Goal: Task Accomplishment & Management: Use online tool/utility

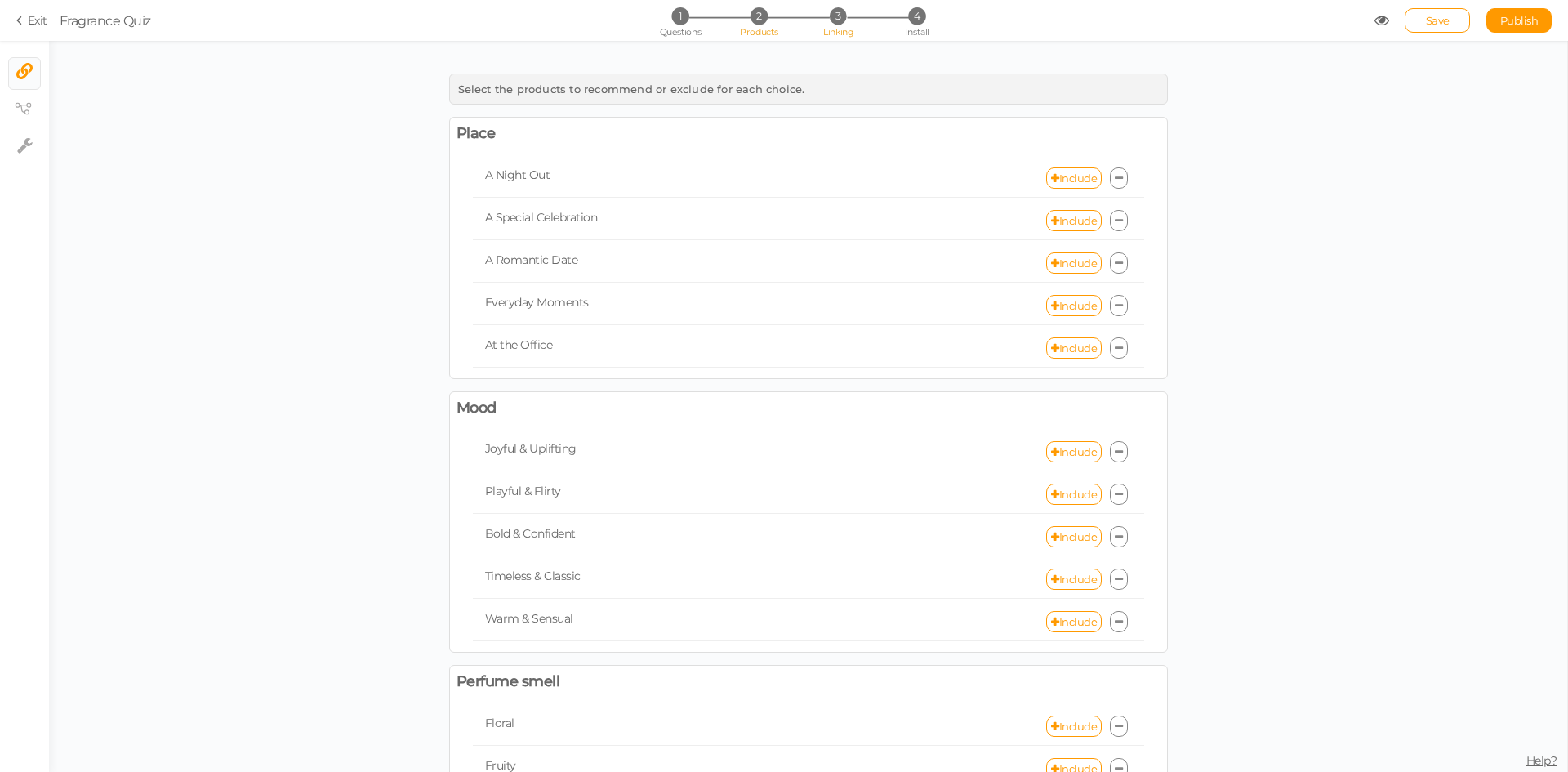
click at [756, 24] on span "2" at bounding box center [759, 16] width 17 height 17
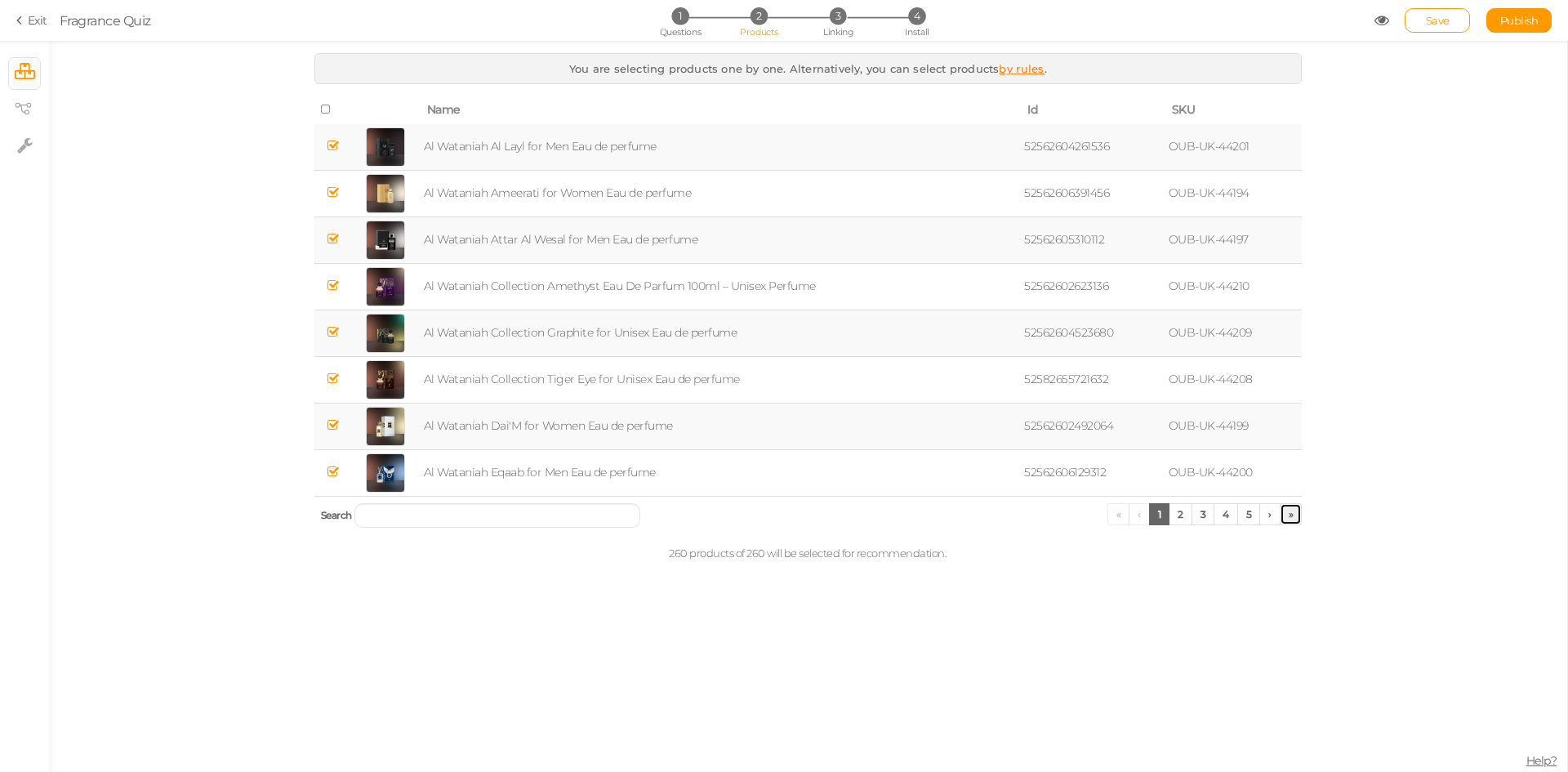
click at [1292, 513] on link "»" at bounding box center [1290, 514] width 23 height 22
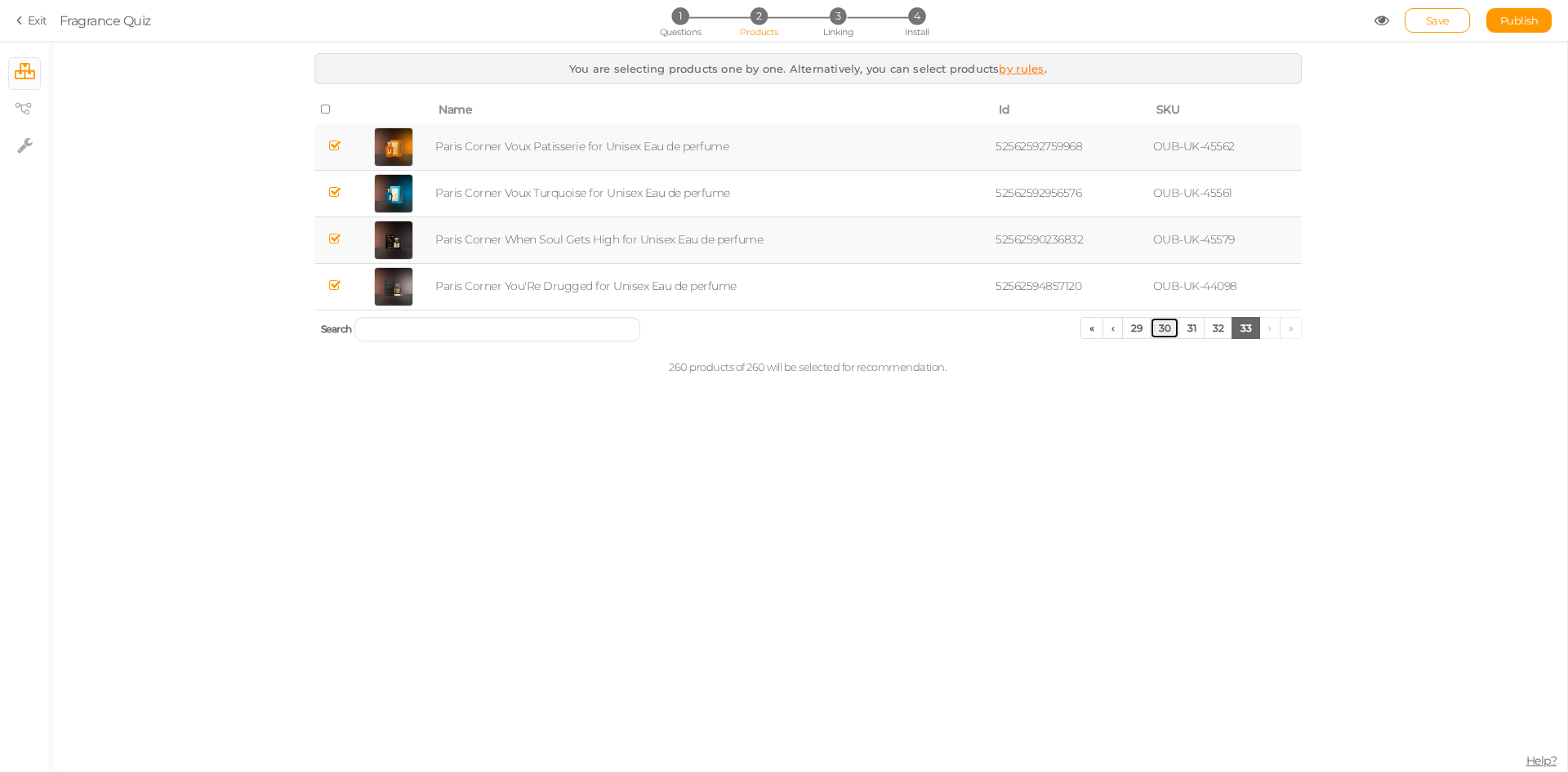
click at [1164, 329] on link "30" at bounding box center [1164, 328] width 29 height 22
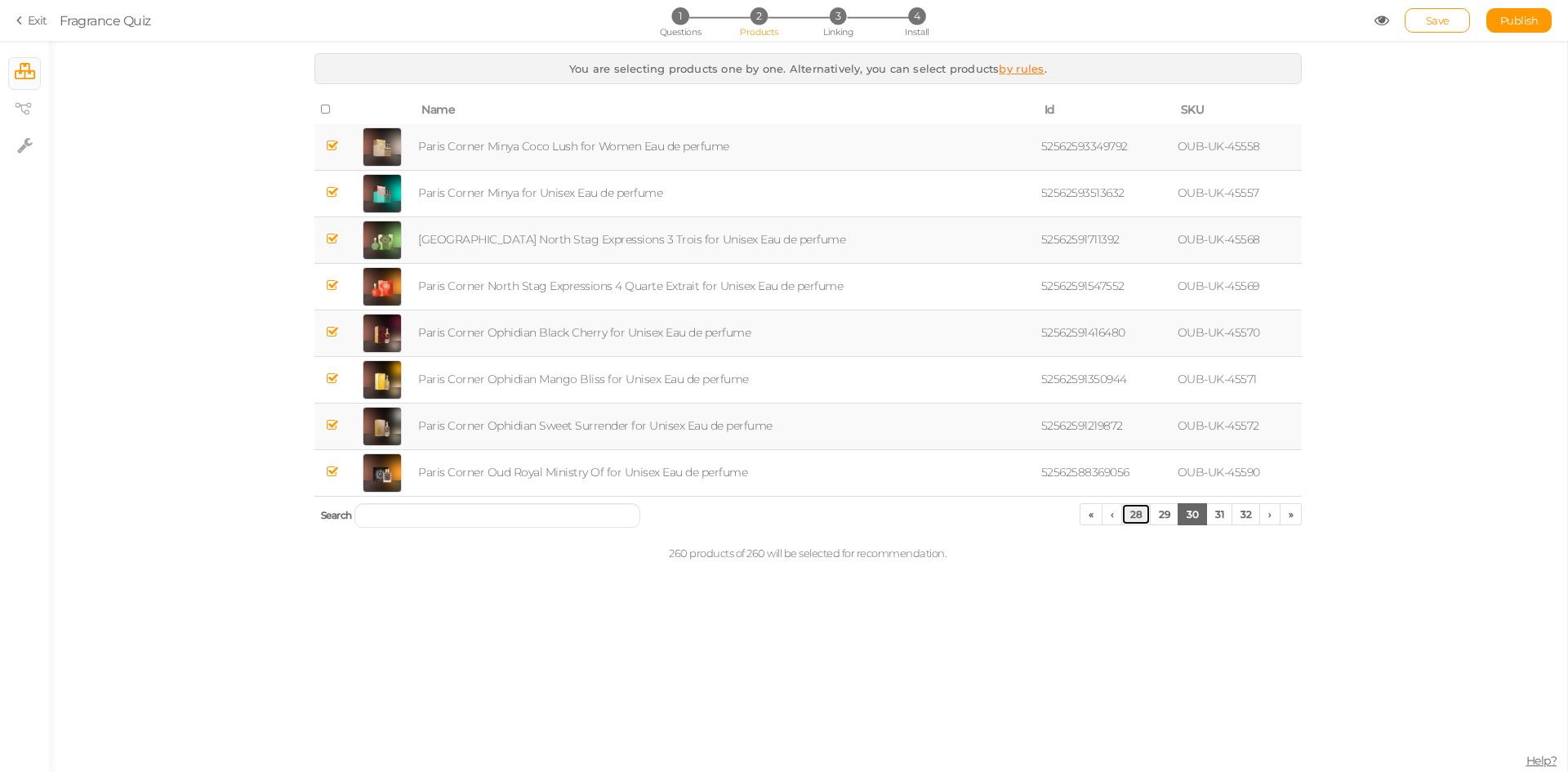
click at [1129, 522] on link "28" at bounding box center [1136, 514] width 29 height 22
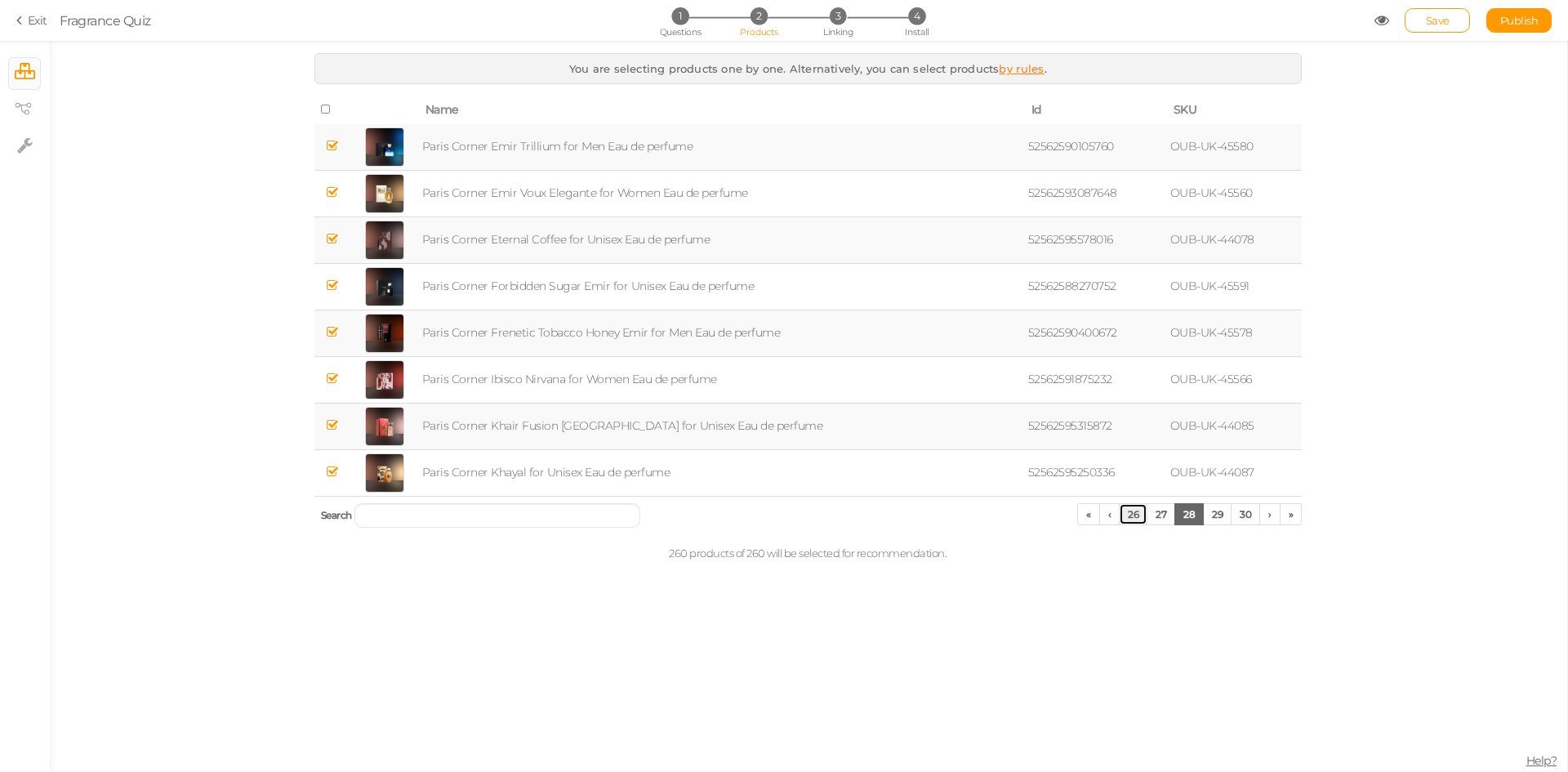
click at [1129, 522] on link "26" at bounding box center [1132, 514] width 28 height 22
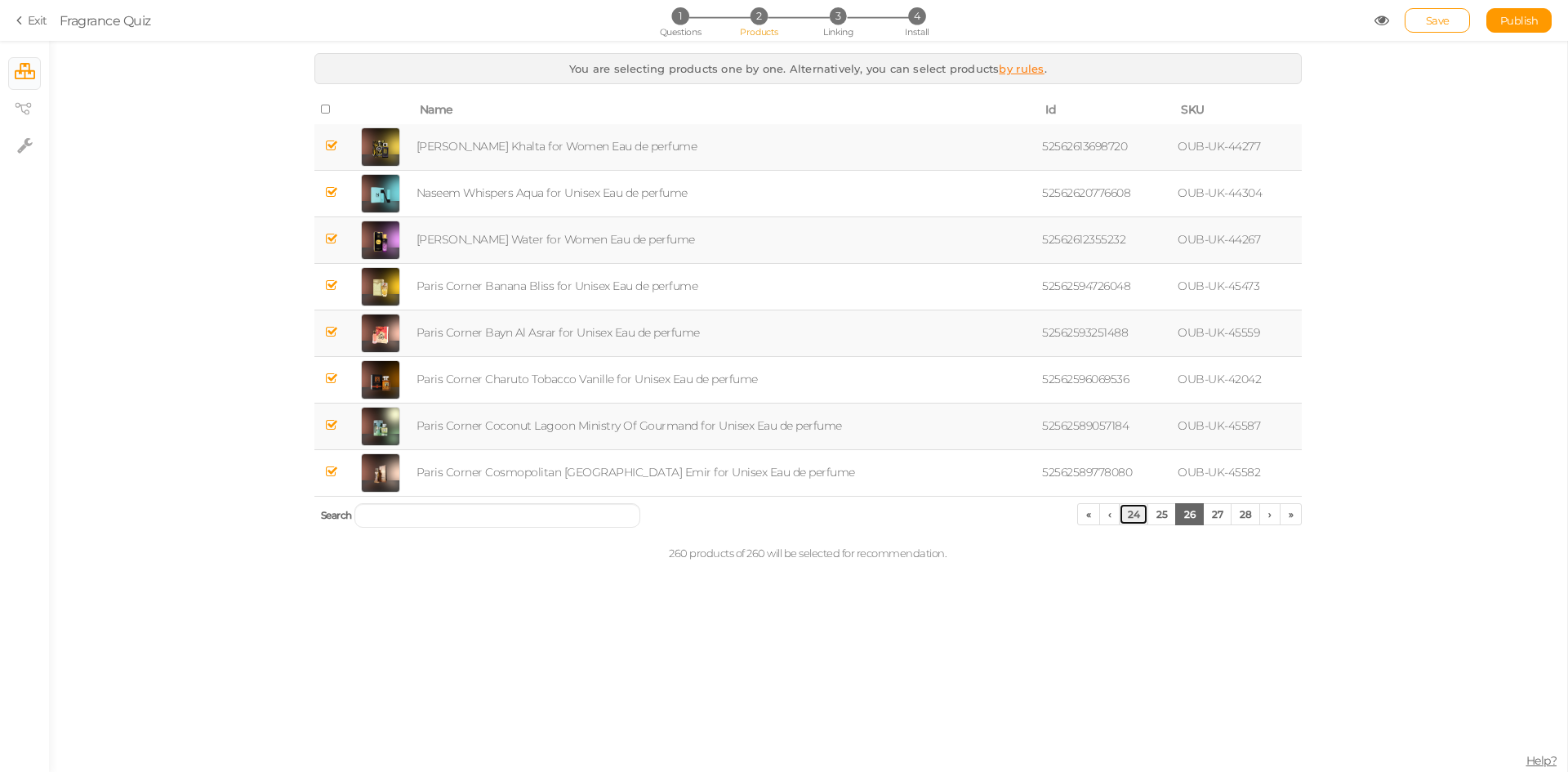
click at [1129, 522] on link "24" at bounding box center [1133, 514] width 29 height 22
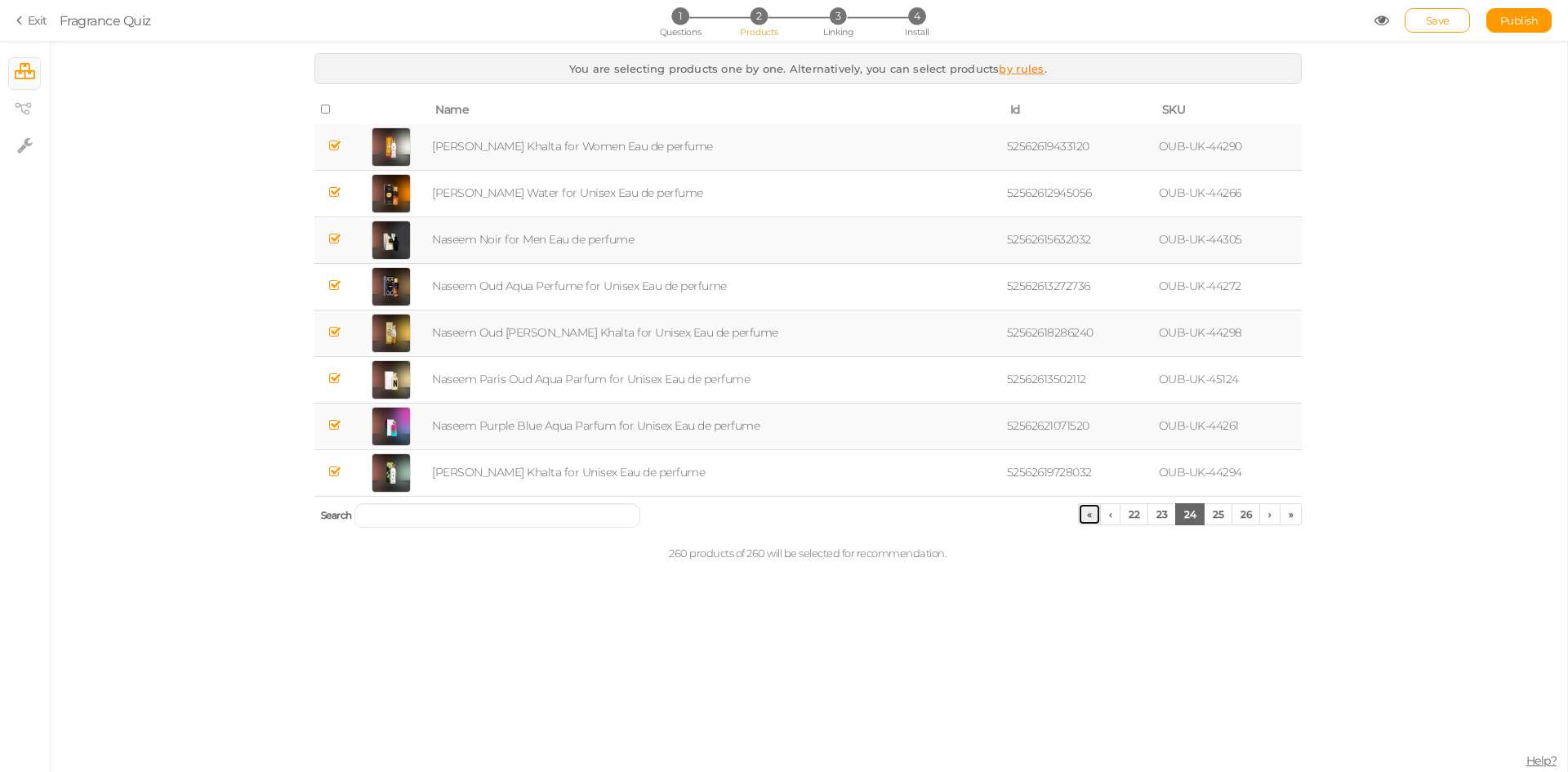
click at [1092, 513] on link "«" at bounding box center [1089, 514] width 23 height 22
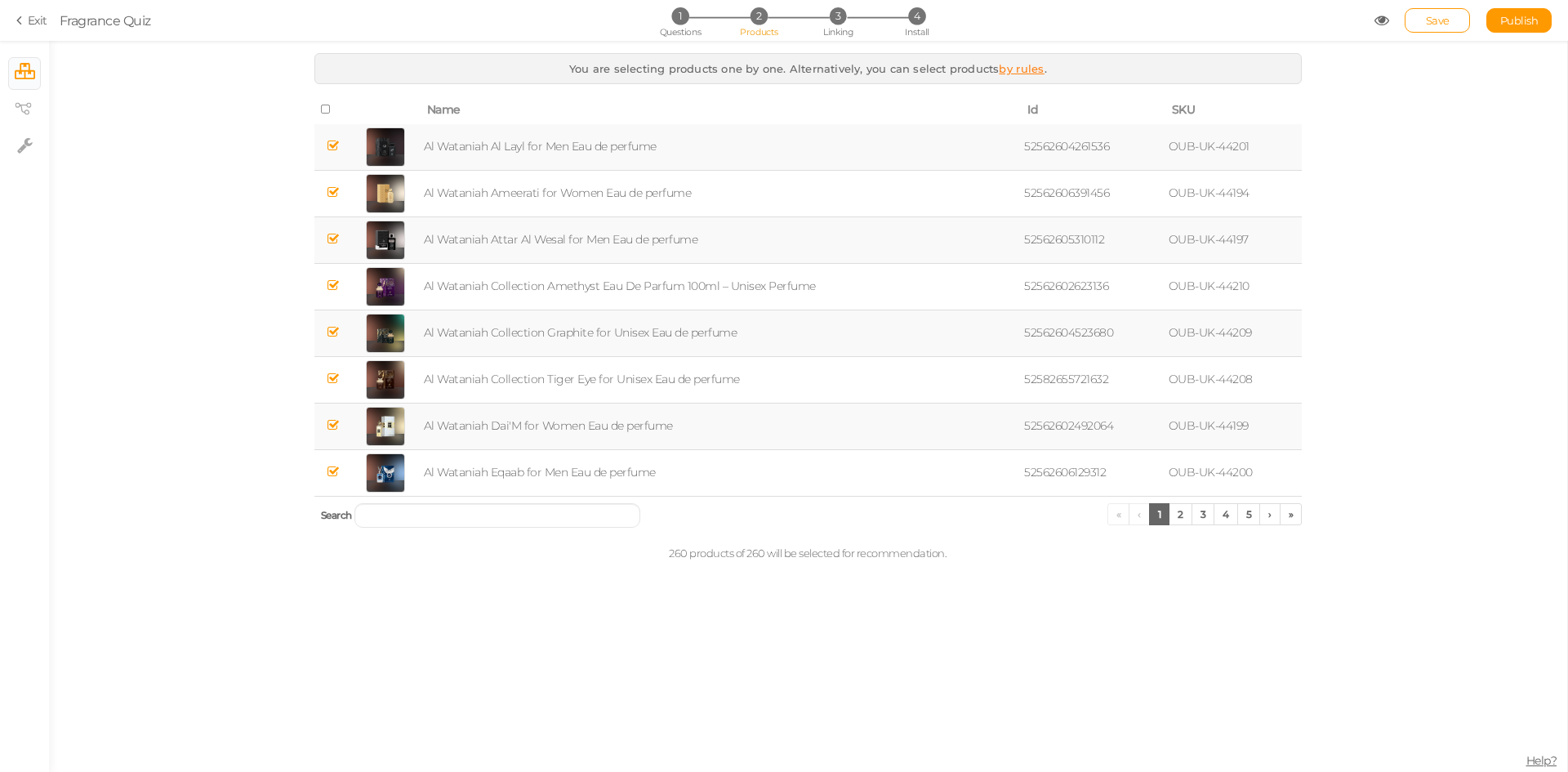
click at [26, 22] on icon at bounding box center [22, 20] width 12 height 15
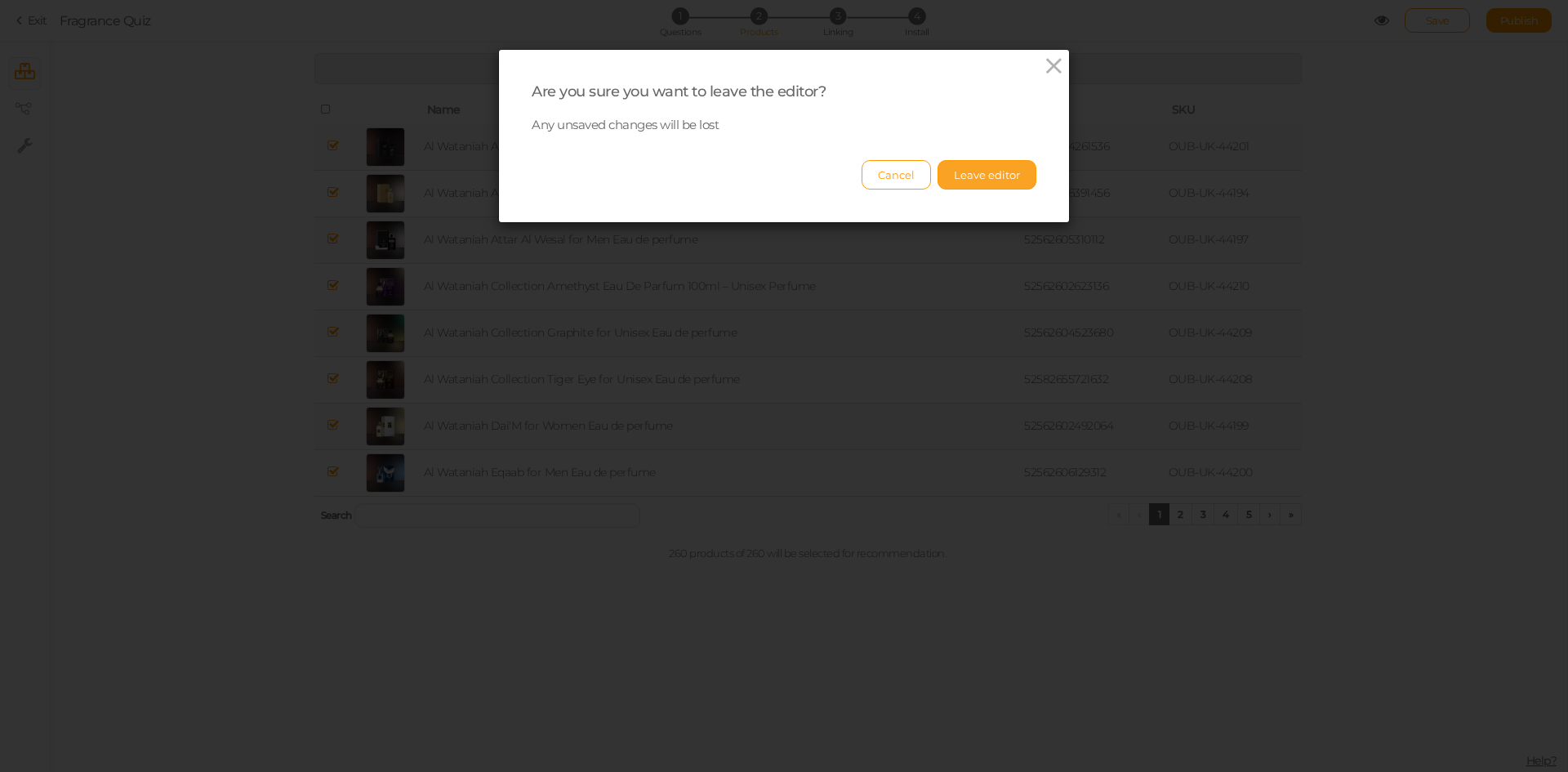
click at [966, 174] on button "Leave editor" at bounding box center [986, 174] width 99 height 29
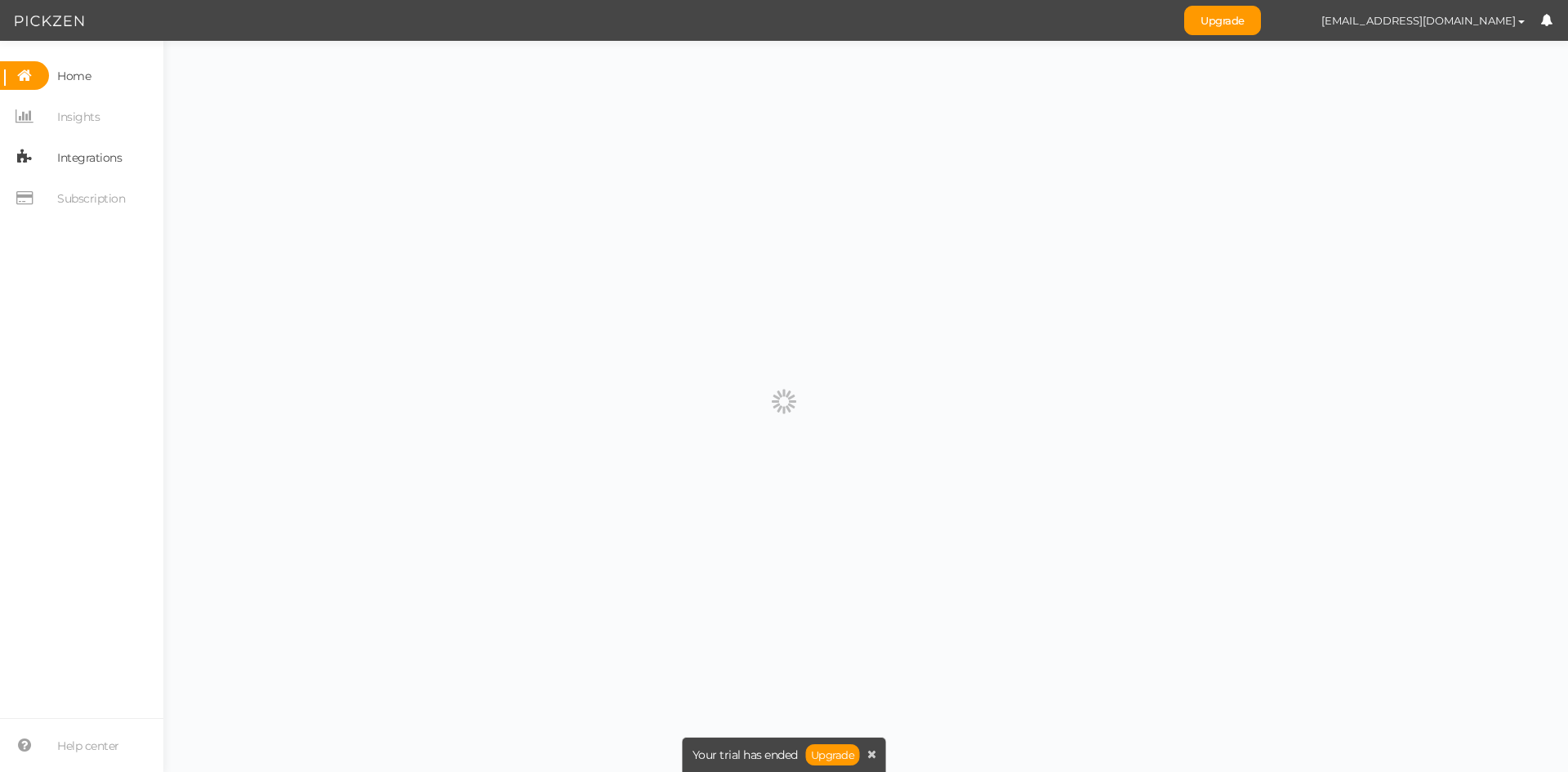
click at [91, 151] on span "Integrations" at bounding box center [89, 157] width 65 height 26
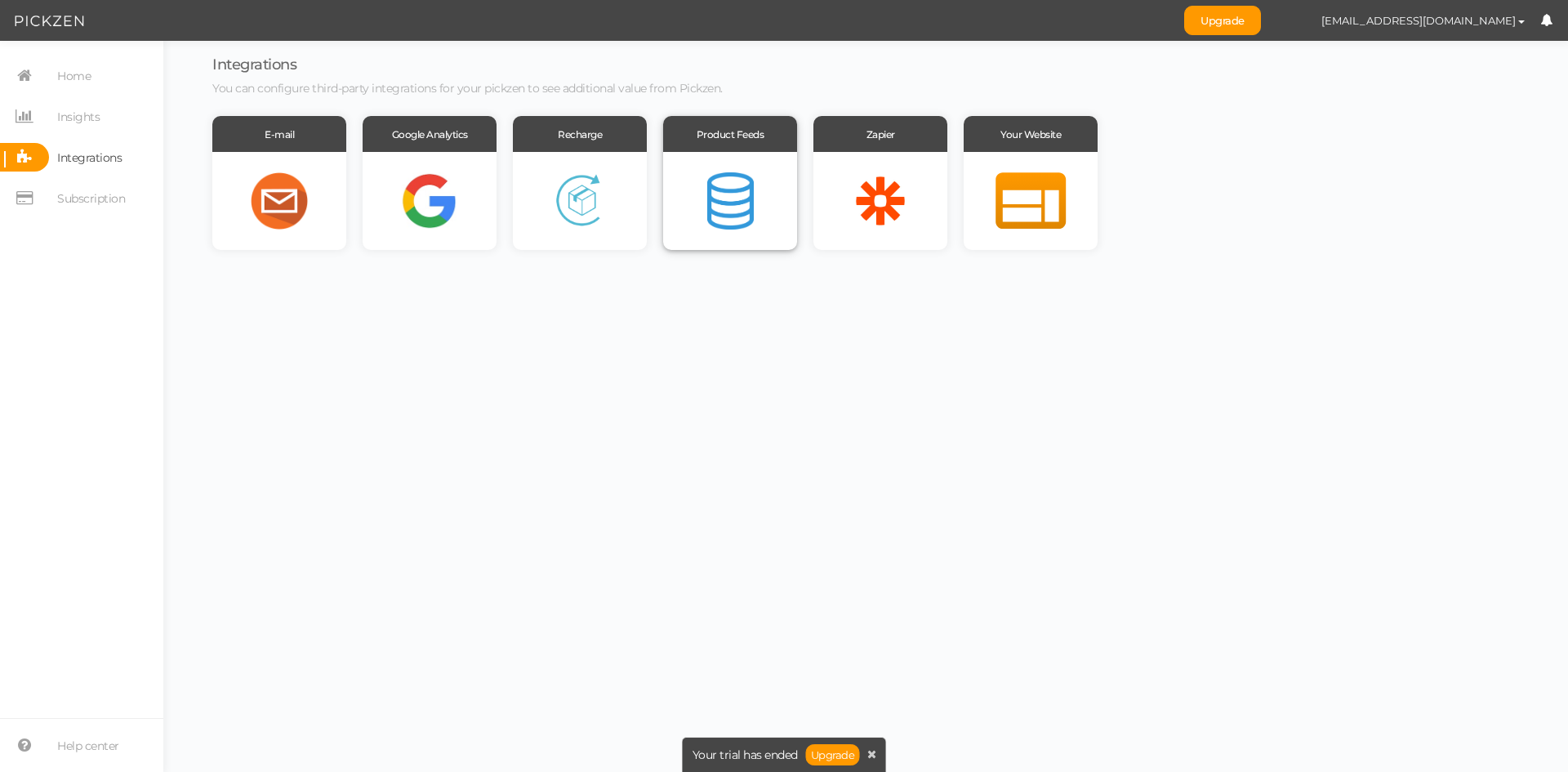
click at [724, 217] on div at bounding box center [730, 200] width 134 height 98
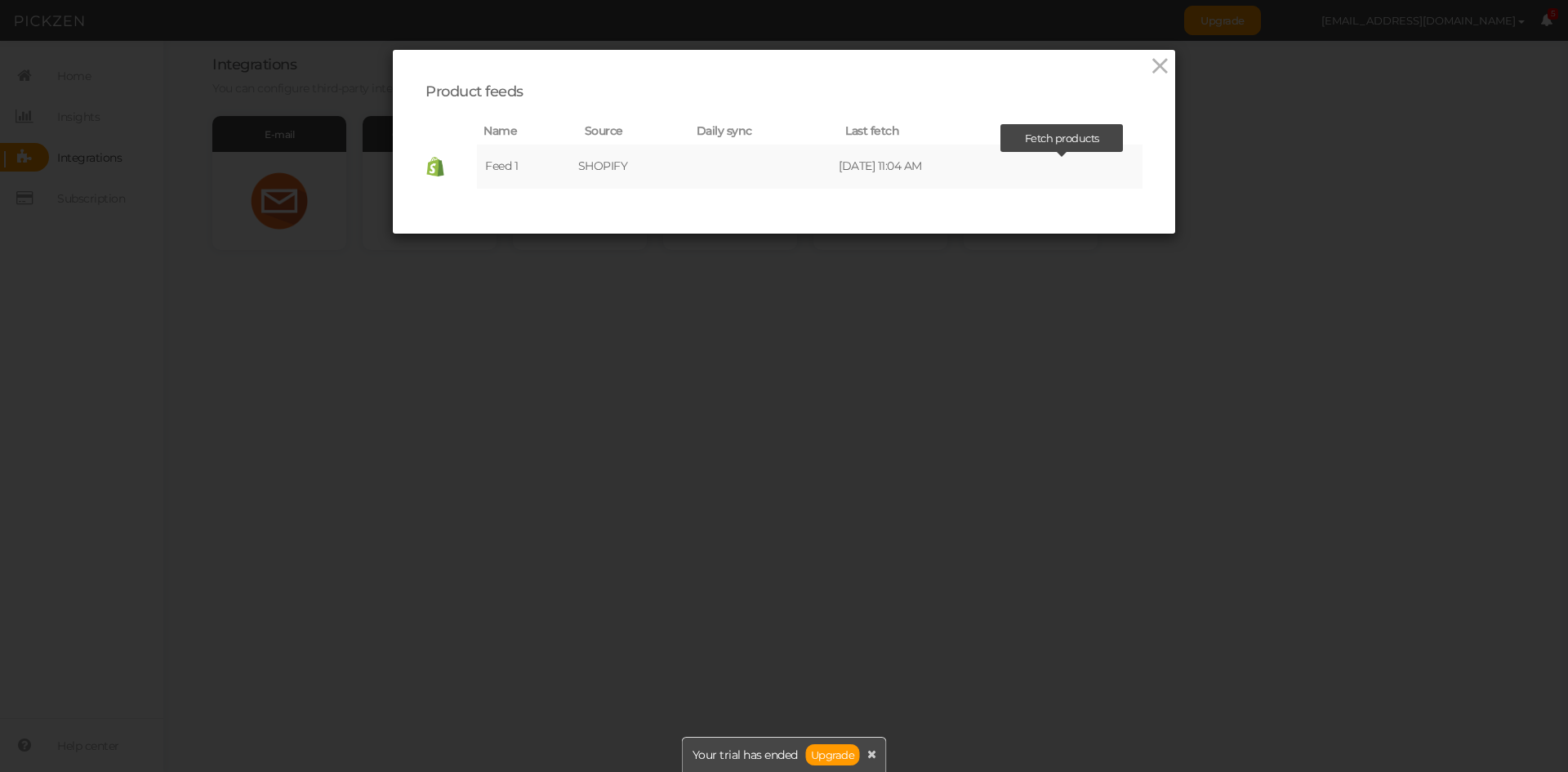
click at [1068, 165] on icon at bounding box center [1061, 165] width 12 height 12
click at [1152, 64] on icon at bounding box center [1160, 66] width 24 height 25
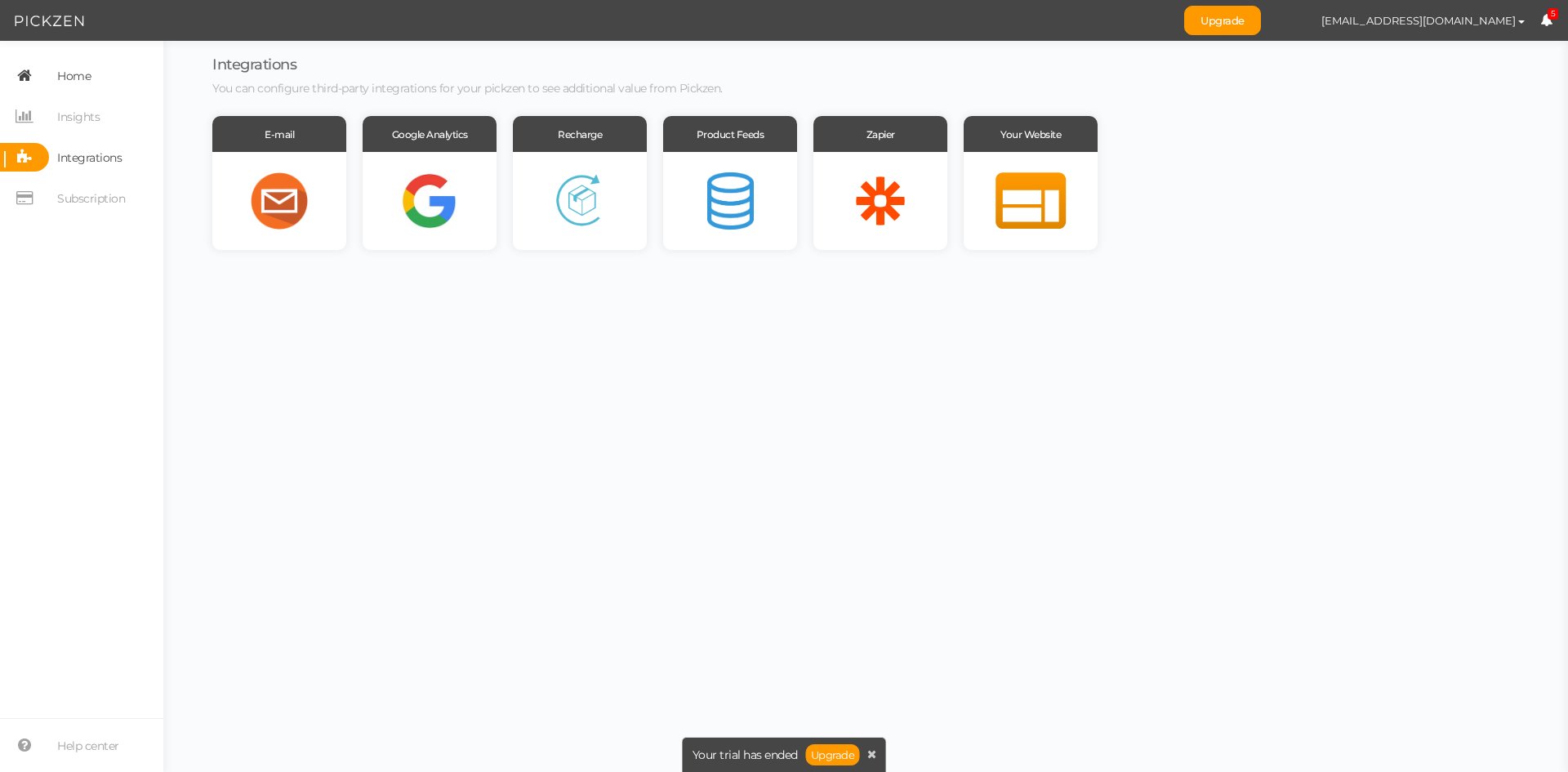
click at [112, 80] on link "Home" at bounding box center [81, 75] width 163 height 28
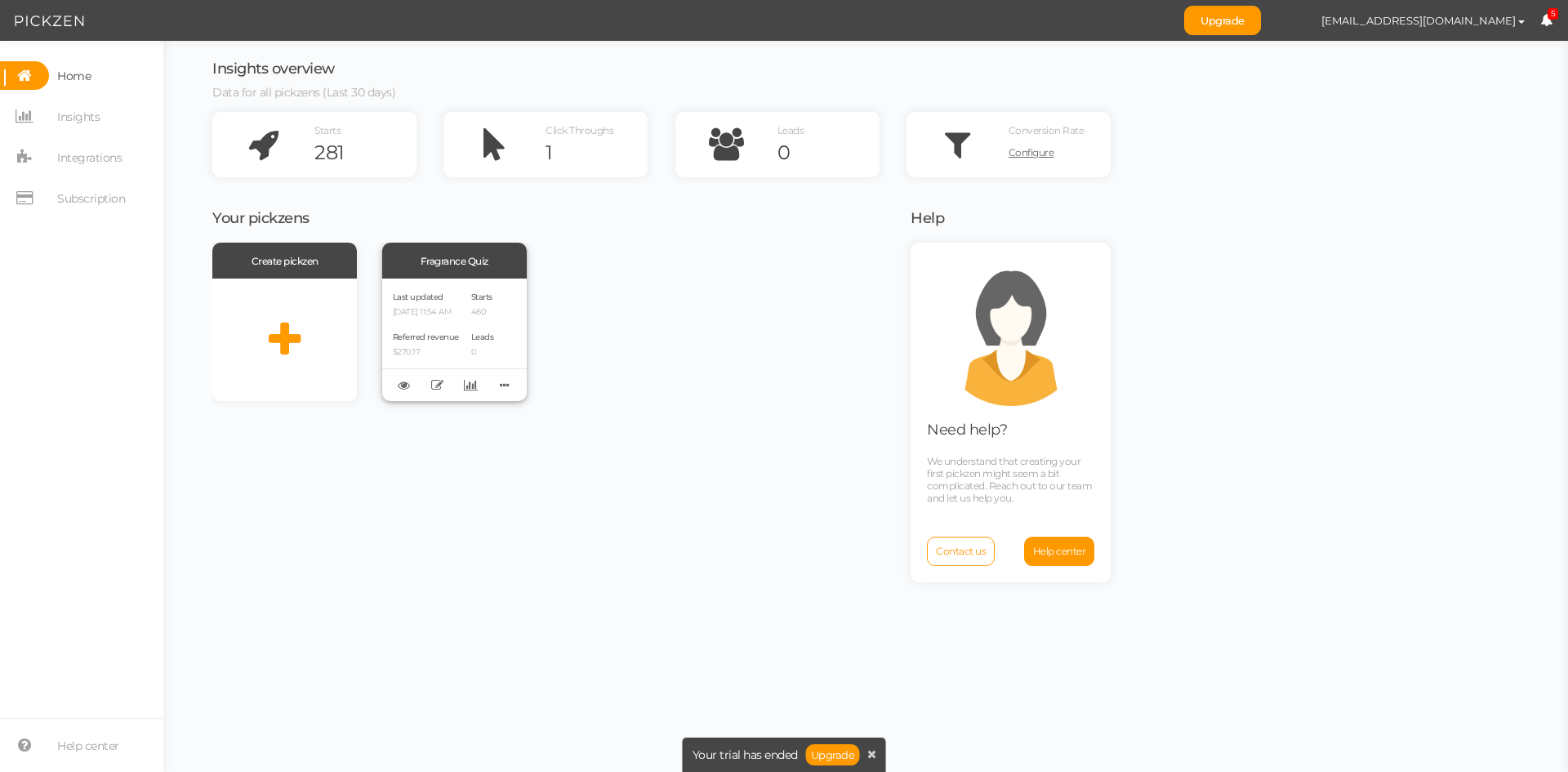
click at [442, 343] on div "Referred revenue $270.17" at bounding box center [426, 343] width 66 height 27
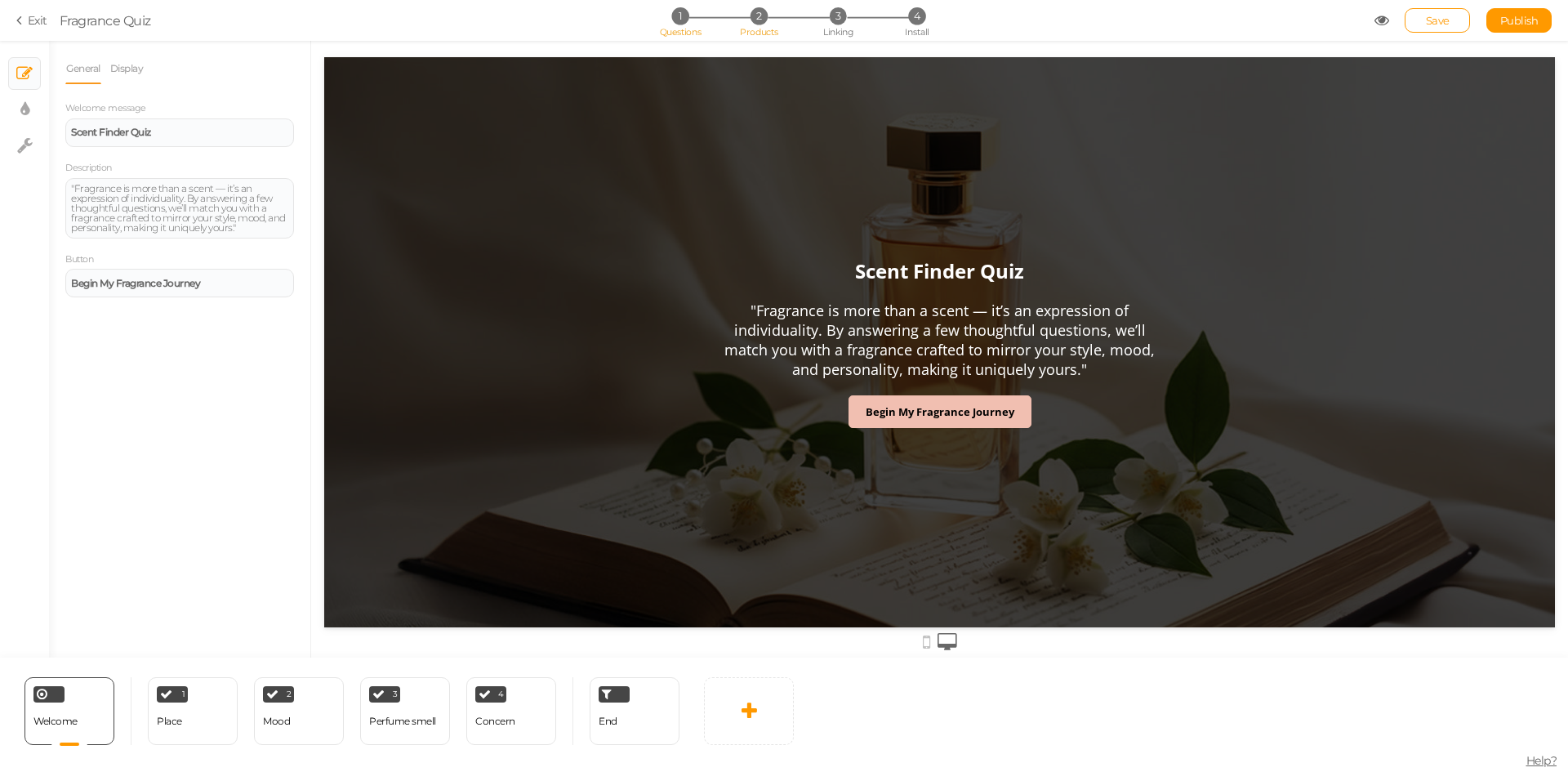
click at [767, 32] on span "Products" at bounding box center [759, 32] width 38 height 12
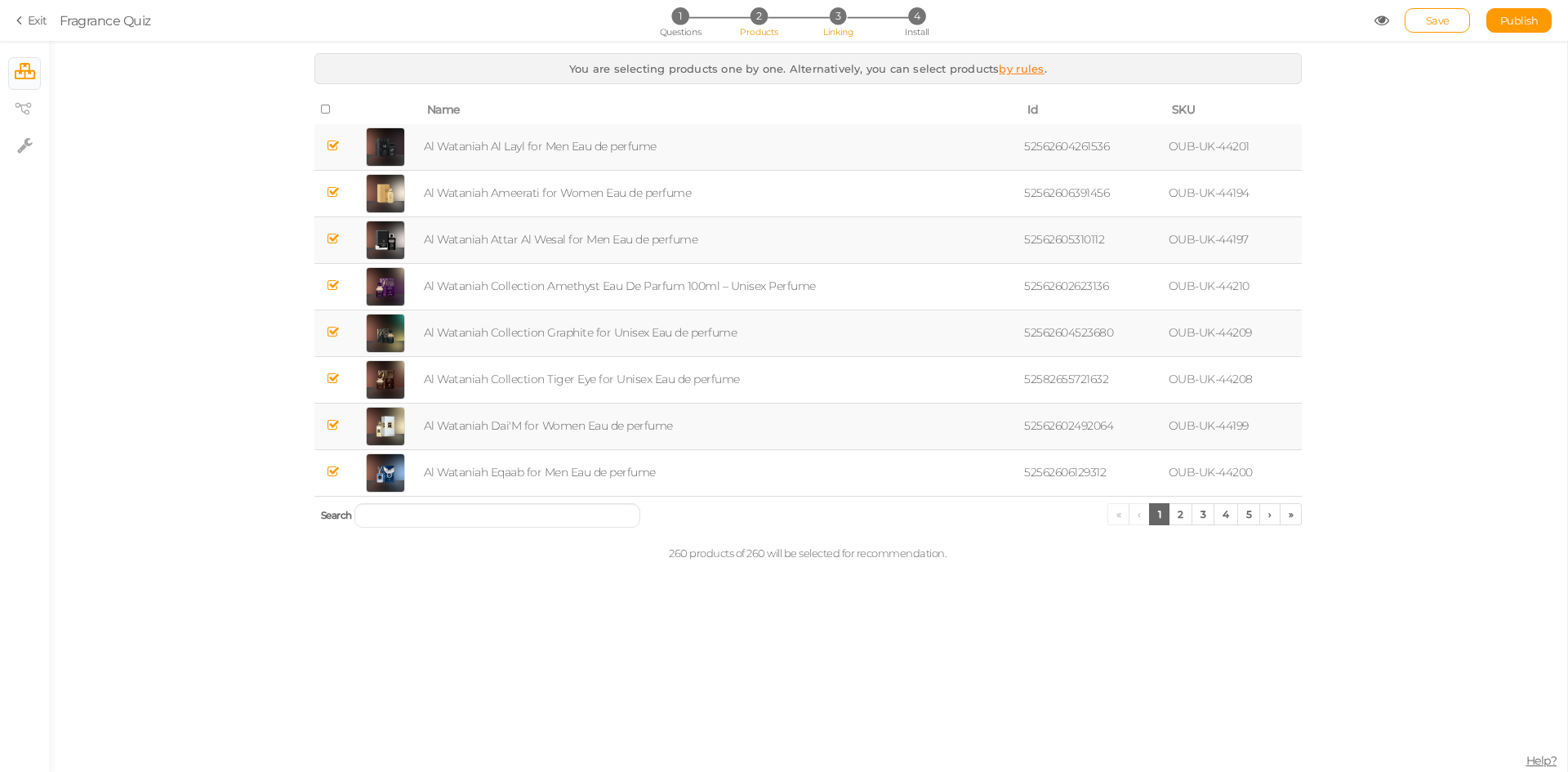
click at [833, 26] on span "Linking" at bounding box center [837, 32] width 29 height 12
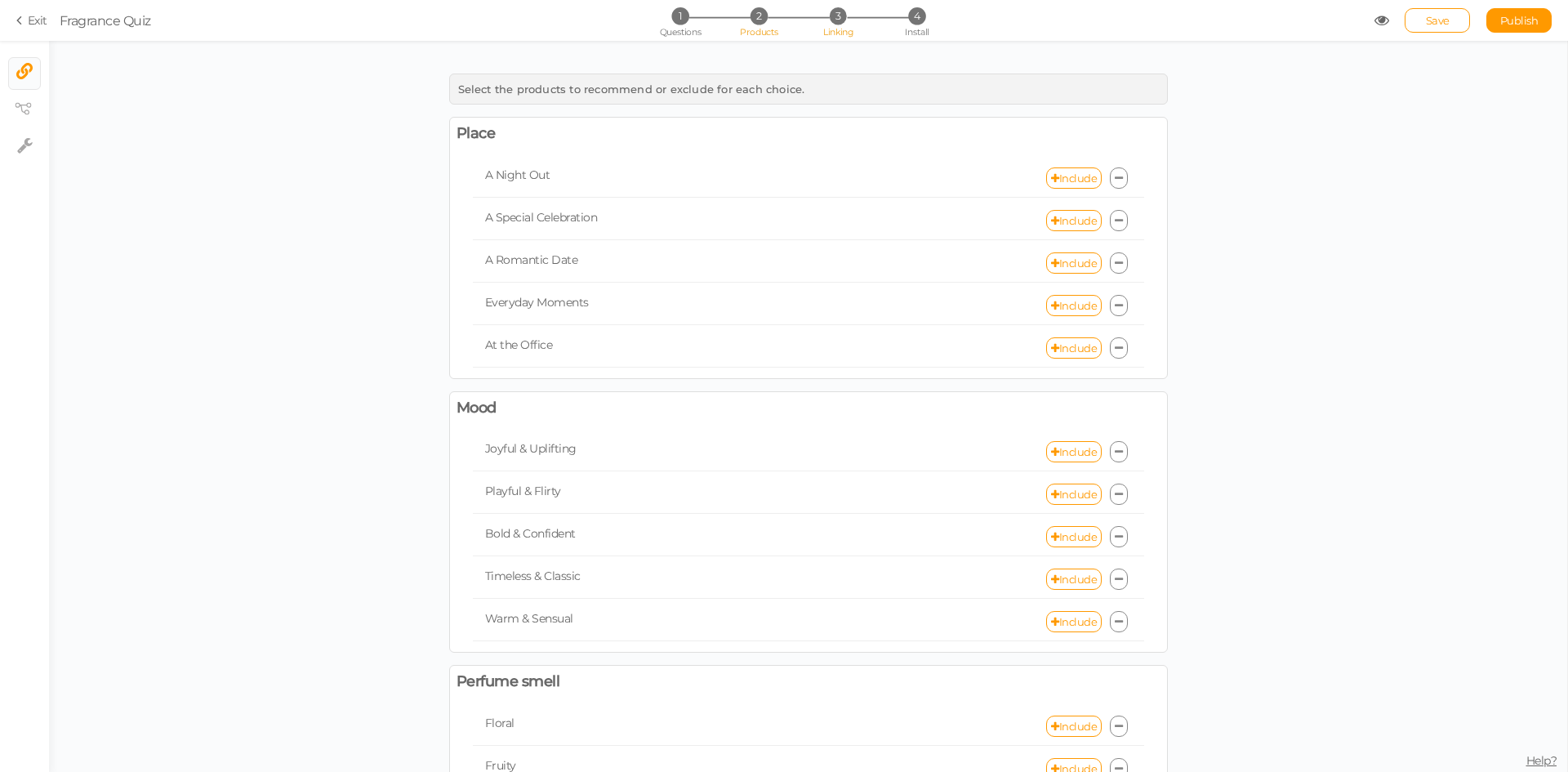
click at [771, 21] on li "2 Products" at bounding box center [758, 16] width 76 height 17
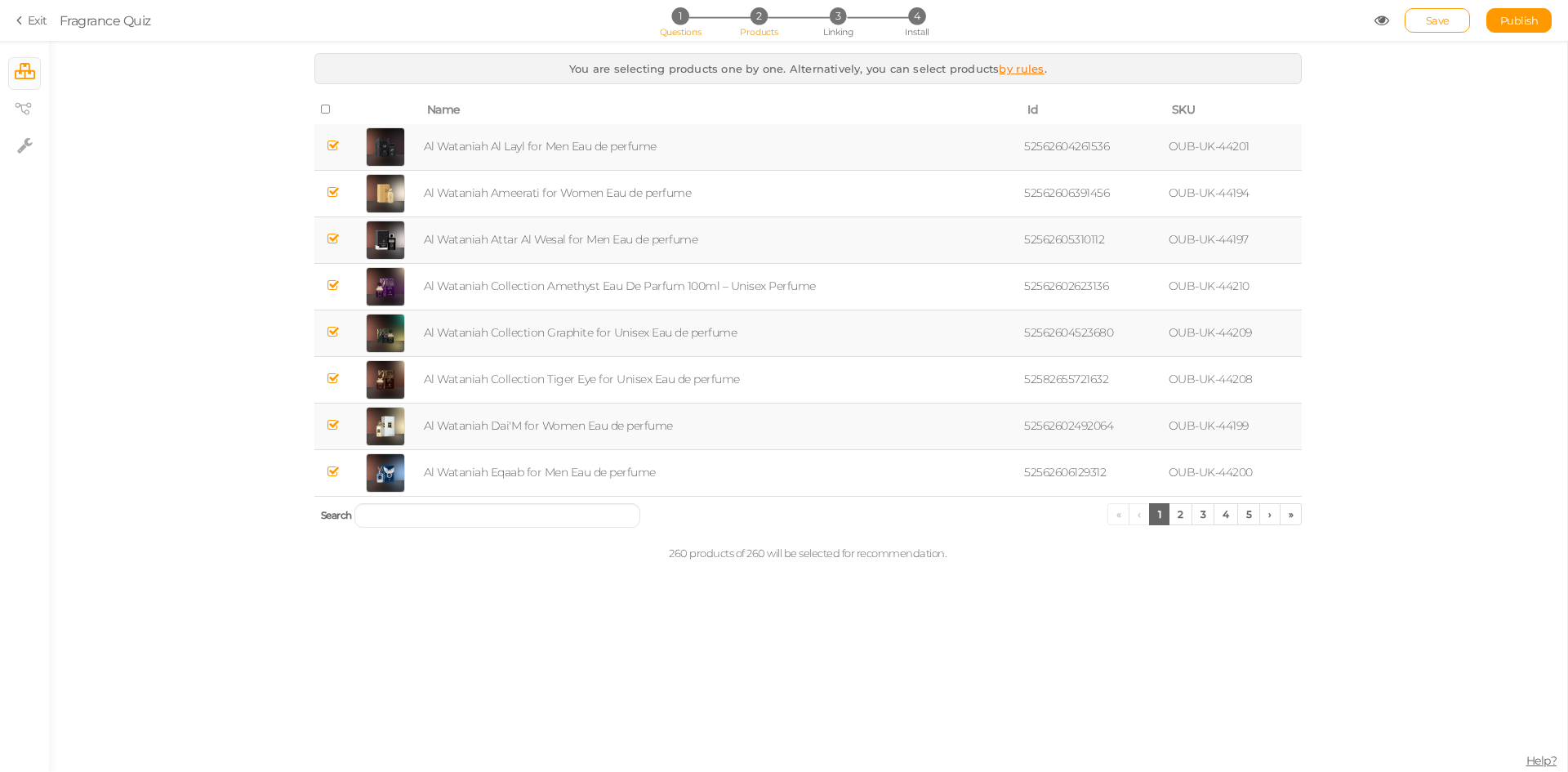
click at [680, 19] on span "1" at bounding box center [679, 16] width 17 height 17
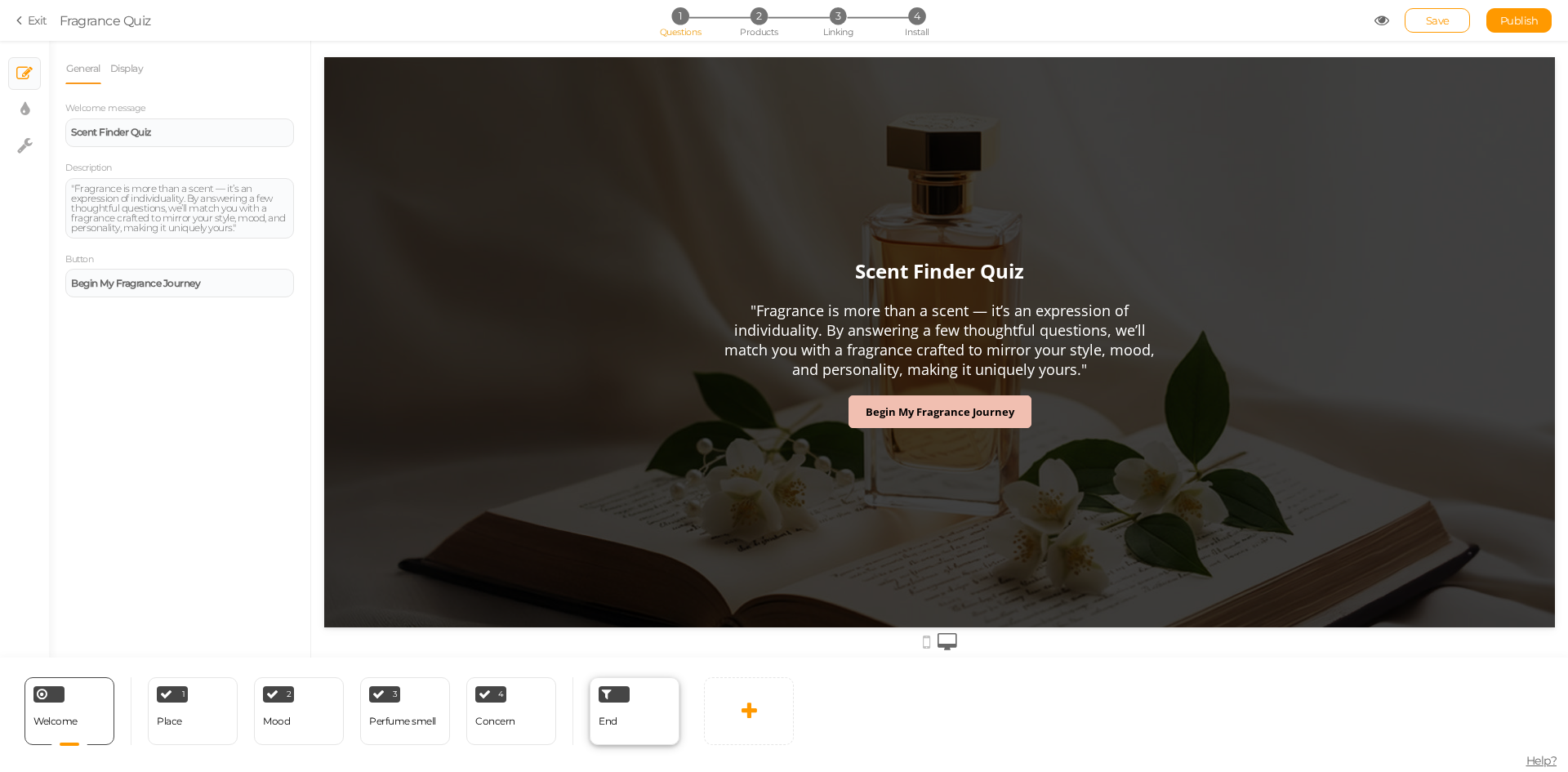
click at [651, 722] on div "End" at bounding box center [634, 711] width 89 height 68
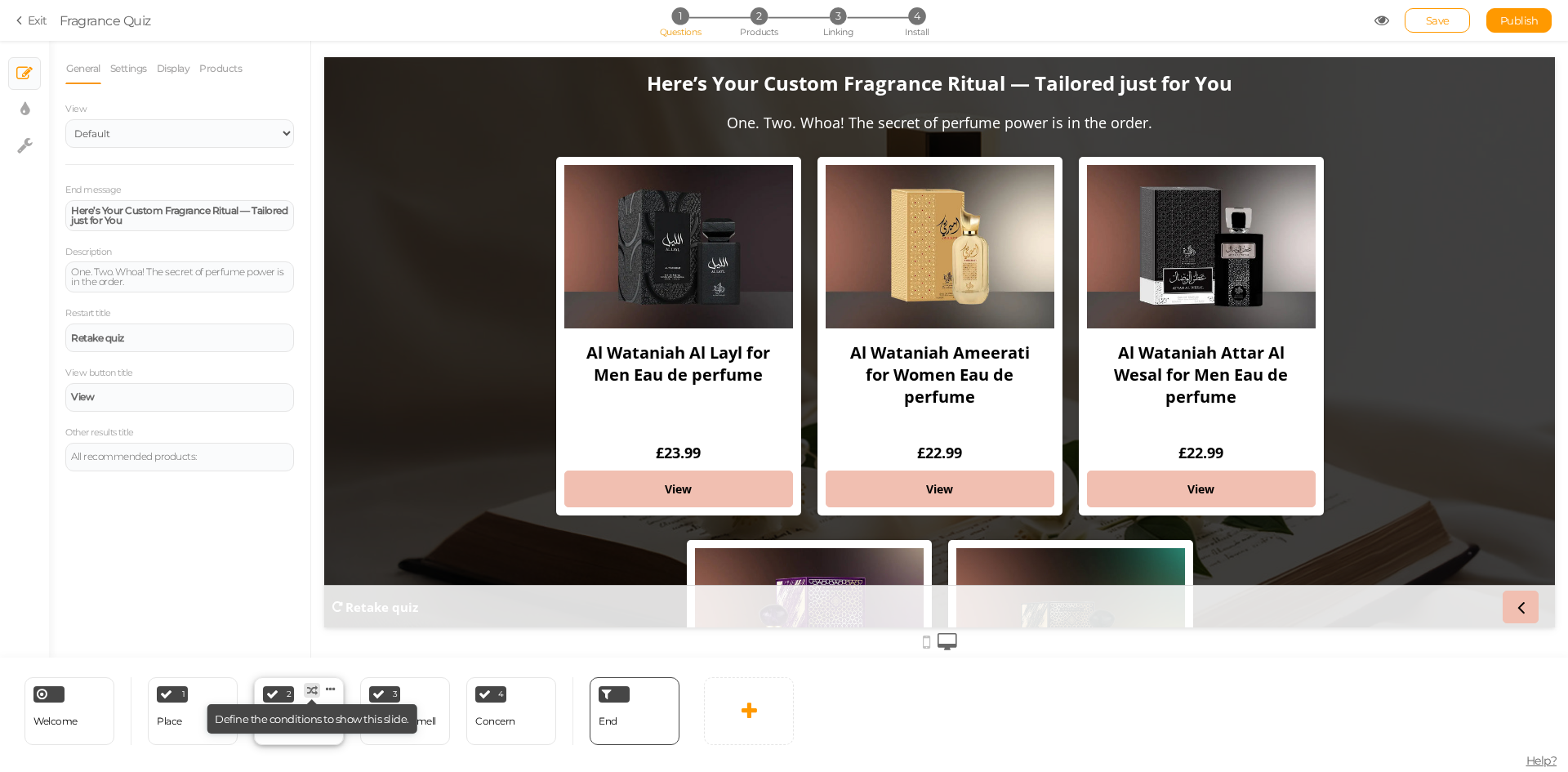
click at [292, 728] on tip "× Define the conditions to show this slide." at bounding box center [311, 719] width 211 height 29
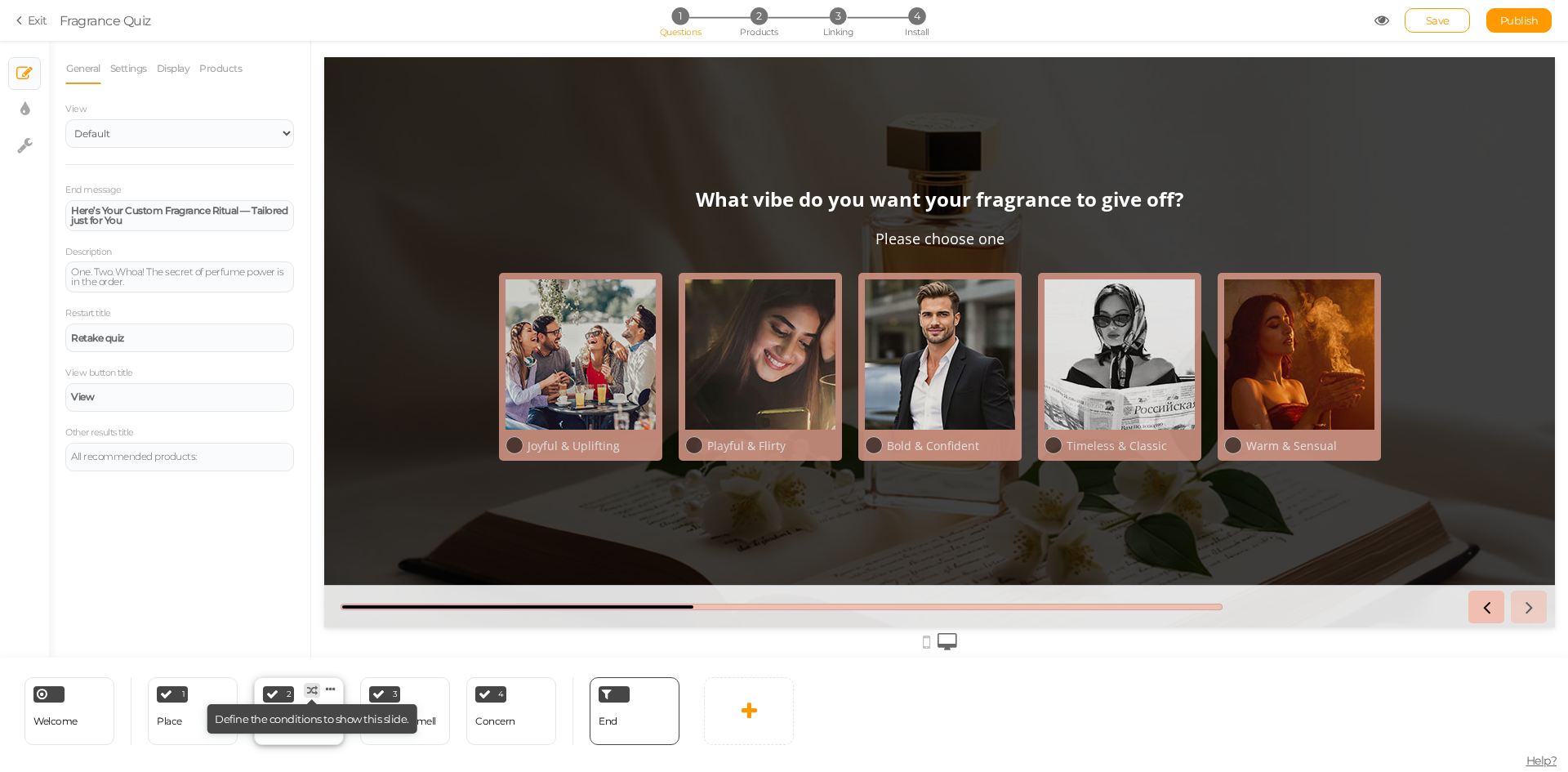
select select "2"
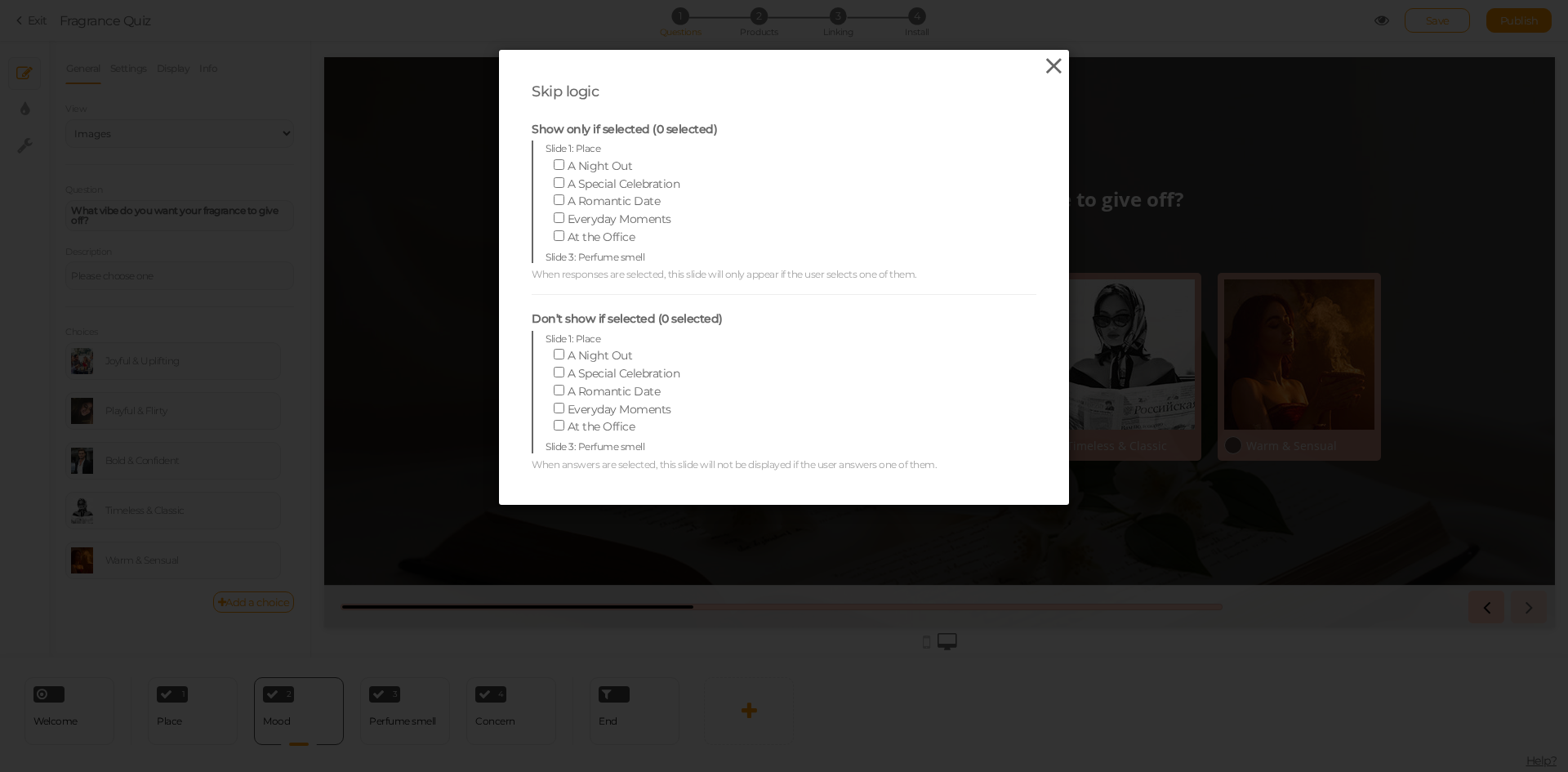
click at [1056, 66] on icon at bounding box center [1054, 66] width 24 height 25
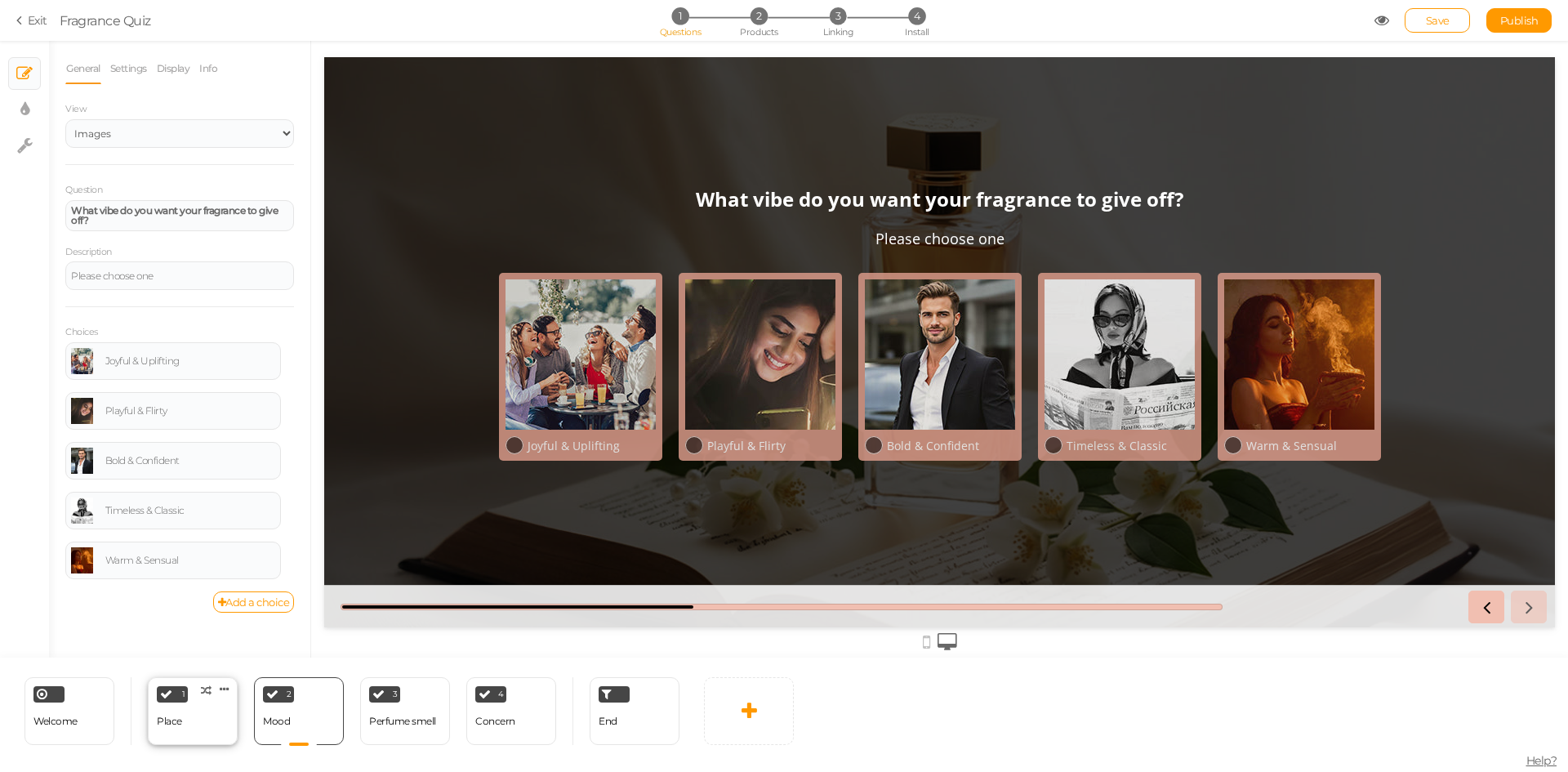
click at [203, 730] on div "1 Place × Define the conditions to show this slide. Clone Change type Delete" at bounding box center [193, 711] width 89 height 68
select select "2"
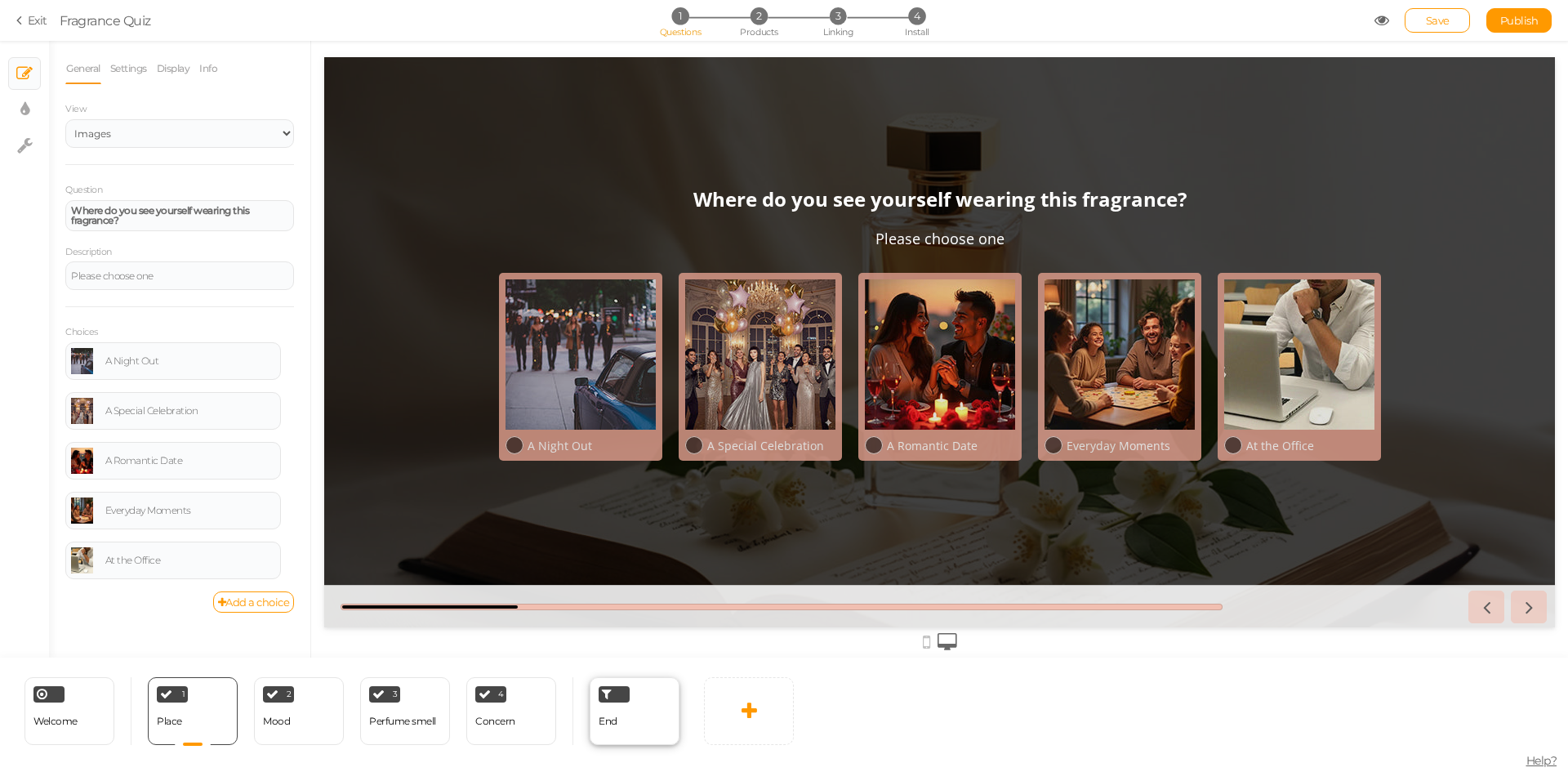
click at [624, 729] on div "End" at bounding box center [634, 711] width 89 height 68
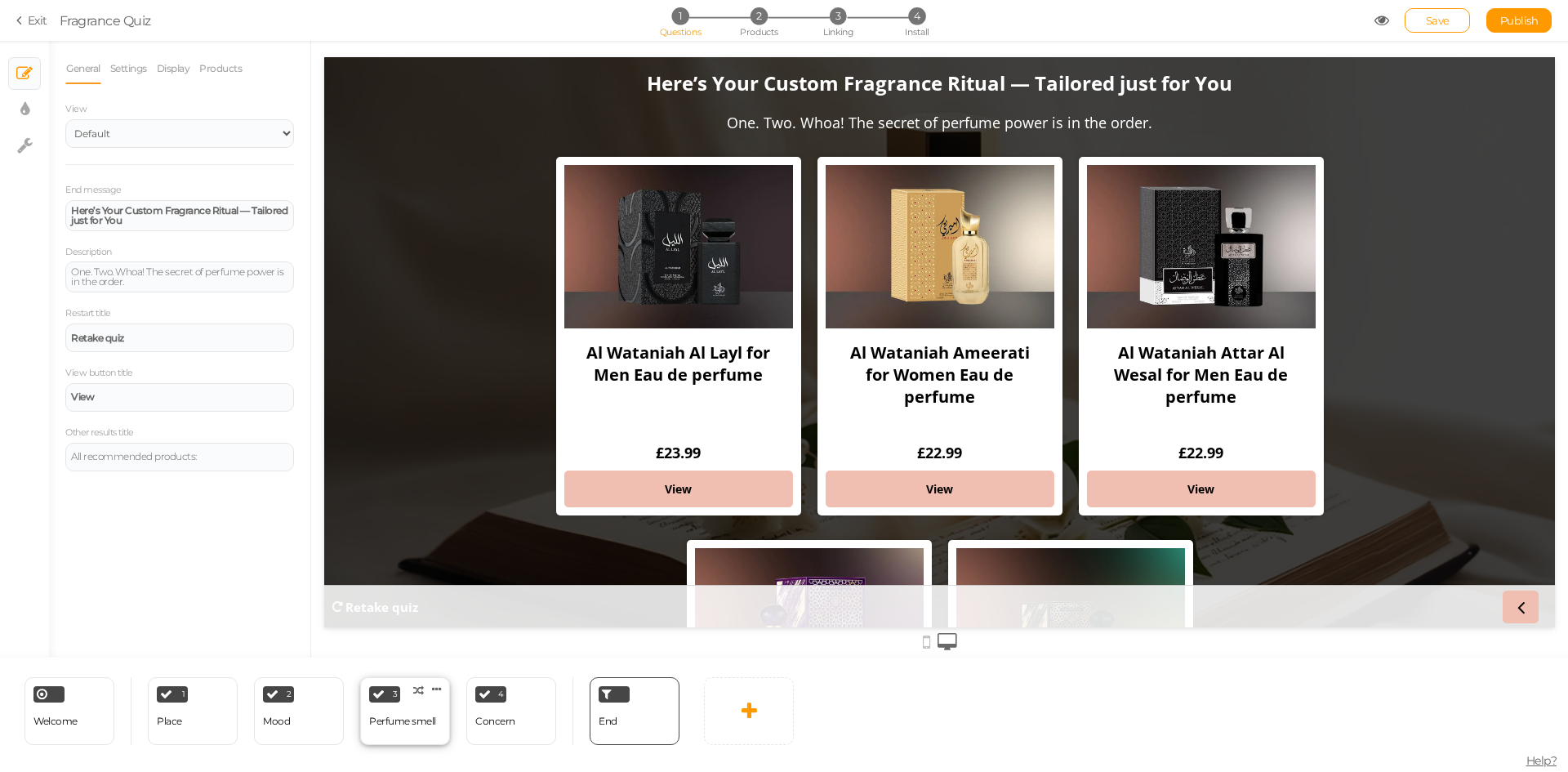
click at [419, 724] on div "Perfume smell" at bounding box center [402, 721] width 67 height 12
select select "2"
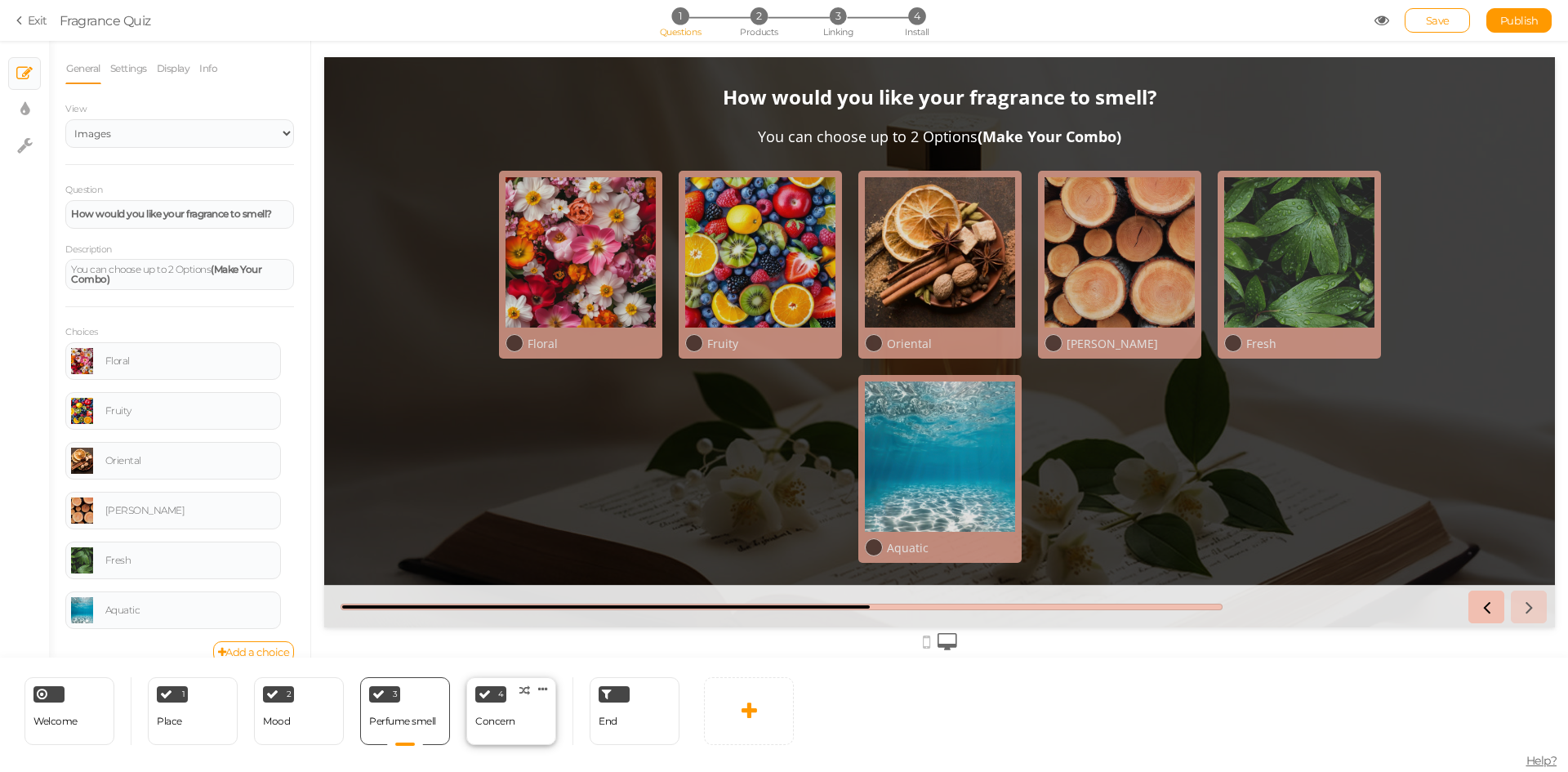
click at [496, 728] on div "Concern" at bounding box center [495, 721] width 40 height 28
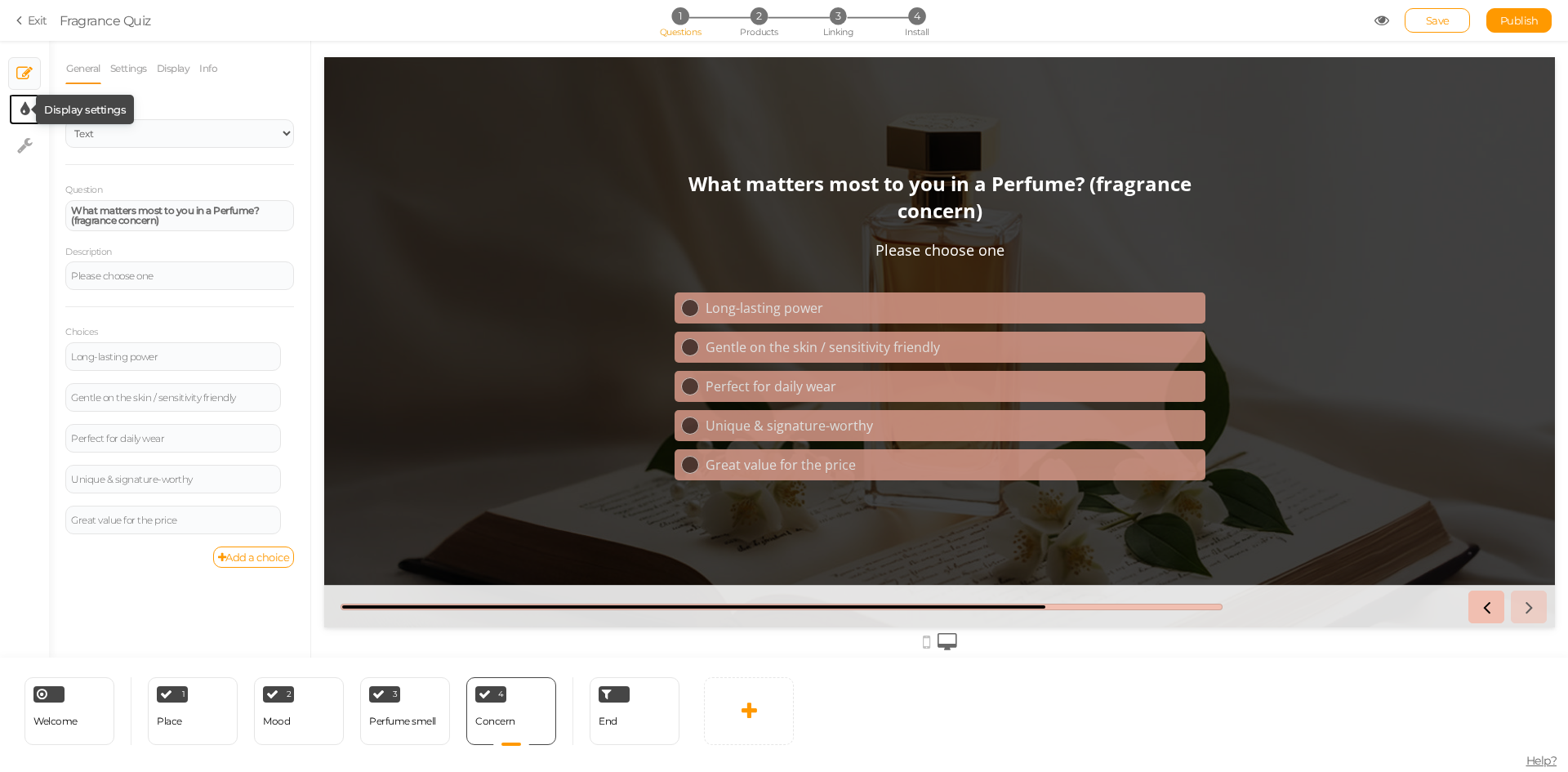
click at [23, 111] on icon at bounding box center [25, 110] width 9 height 16
select select "2"
select select "opensans"
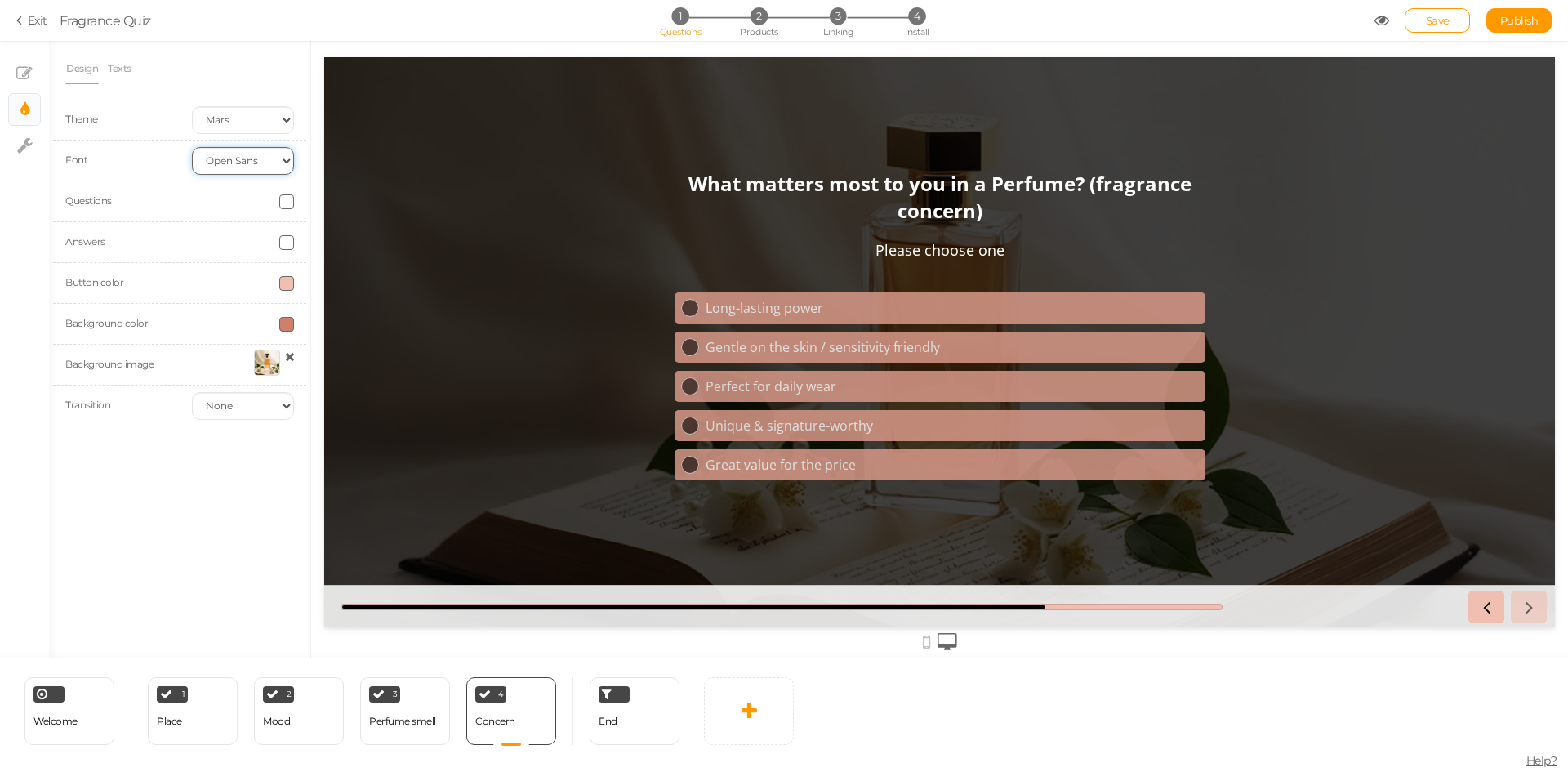
click at [260, 156] on select "Custom Default Lato Lora Montserrat Open Sans Oswald PT Sans Raleway Roboto Sou…" at bounding box center [243, 161] width 102 height 27
click at [624, 721] on div "End" at bounding box center [634, 711] width 89 height 68
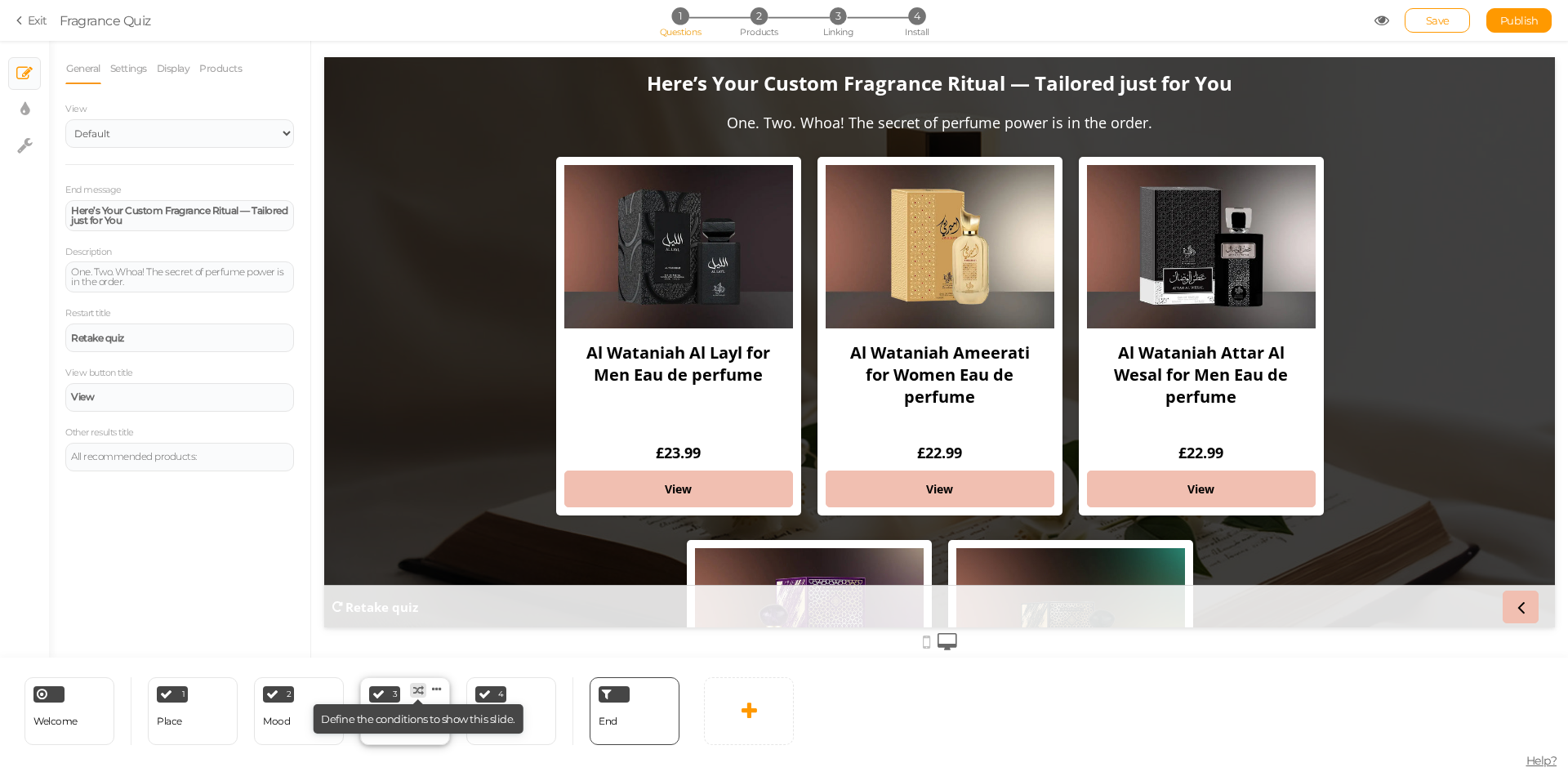
click at [405, 728] on tip "× Define the conditions to show this slide." at bounding box center [417, 719] width 211 height 29
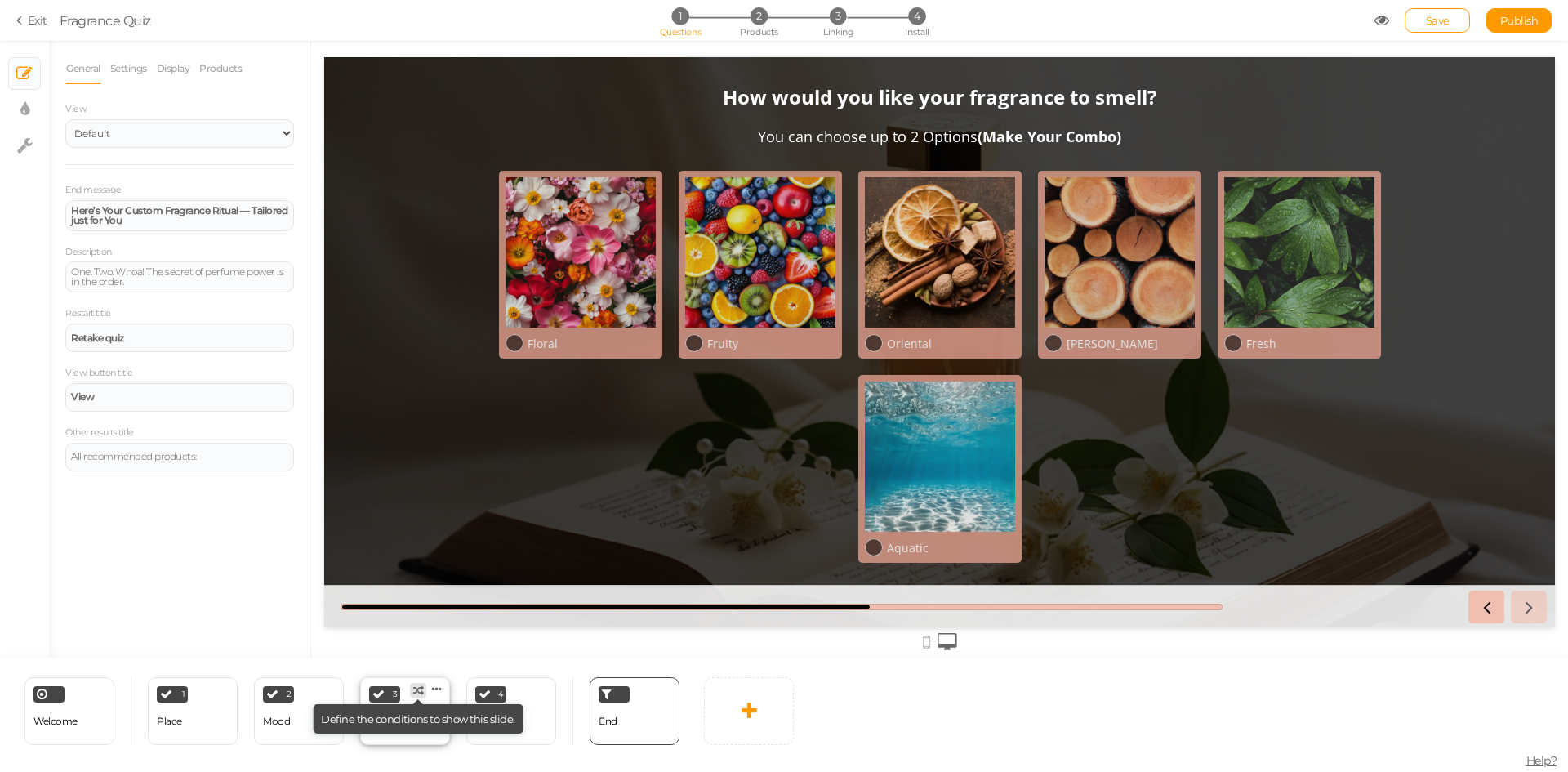
select select "2"
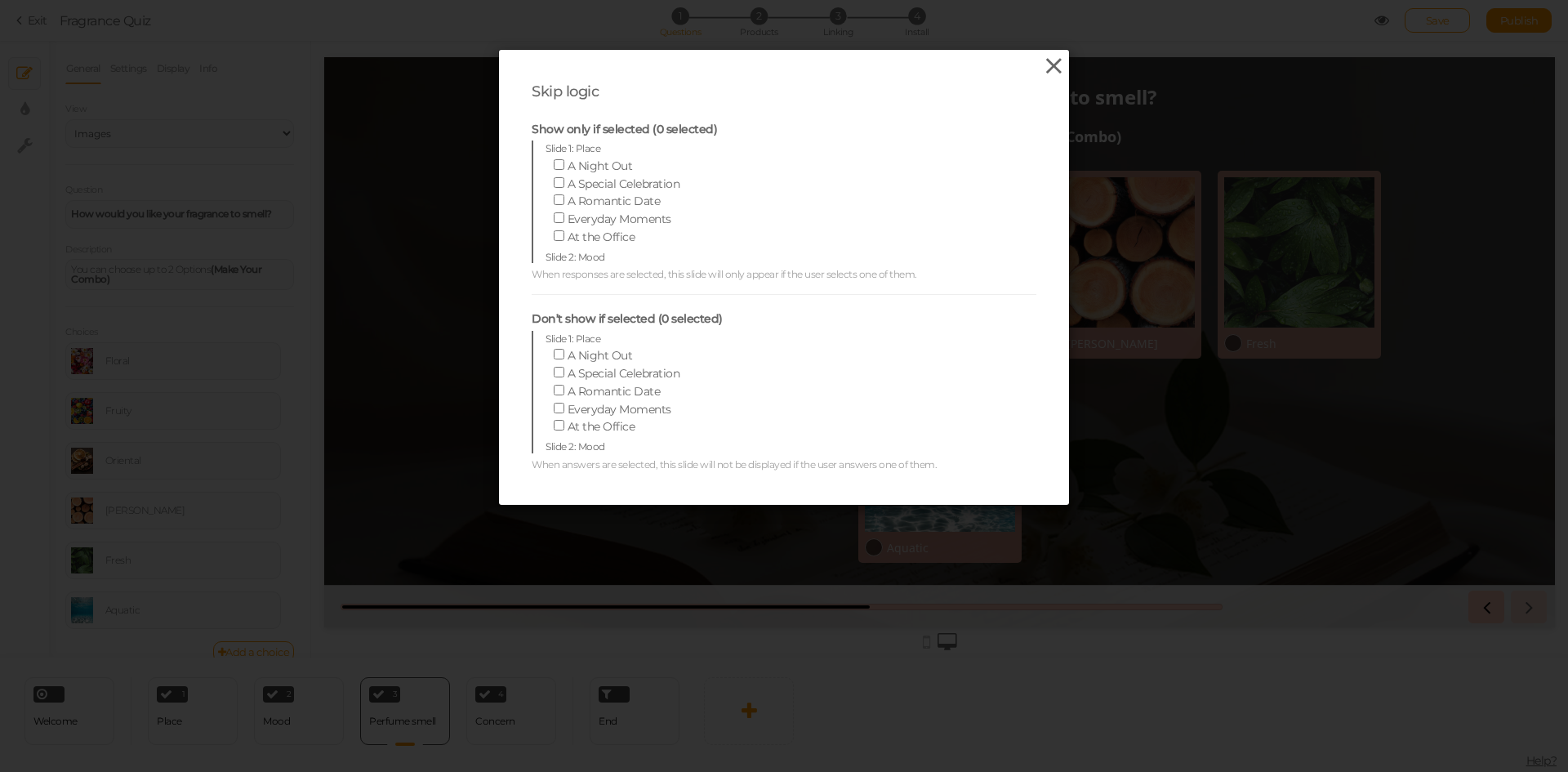
click at [1052, 65] on icon at bounding box center [1054, 66] width 24 height 25
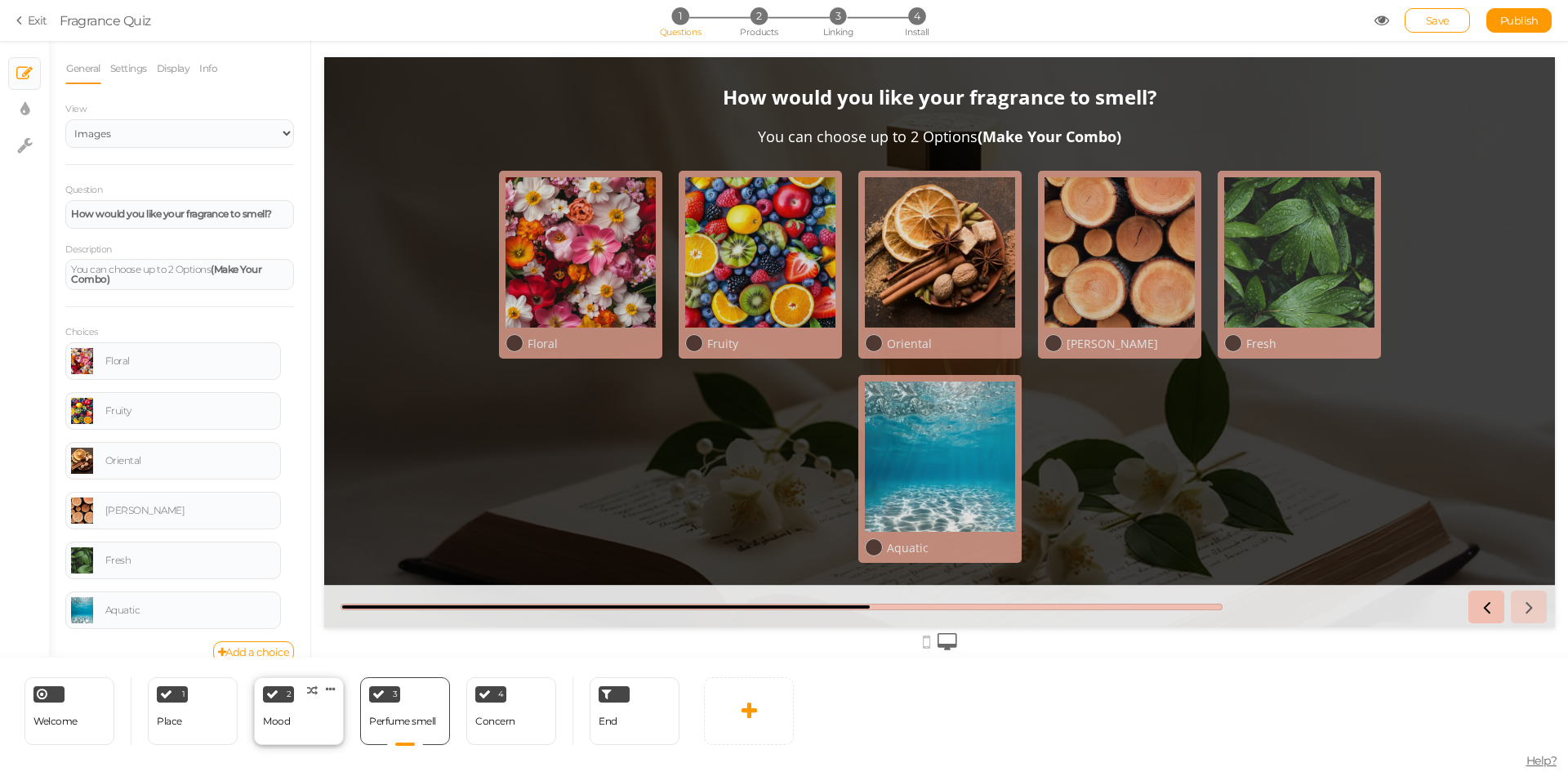
click at [301, 725] on div "2 Mood × Define the conditions to show this slide. Clone Change type Delete" at bounding box center [299, 711] width 89 height 68
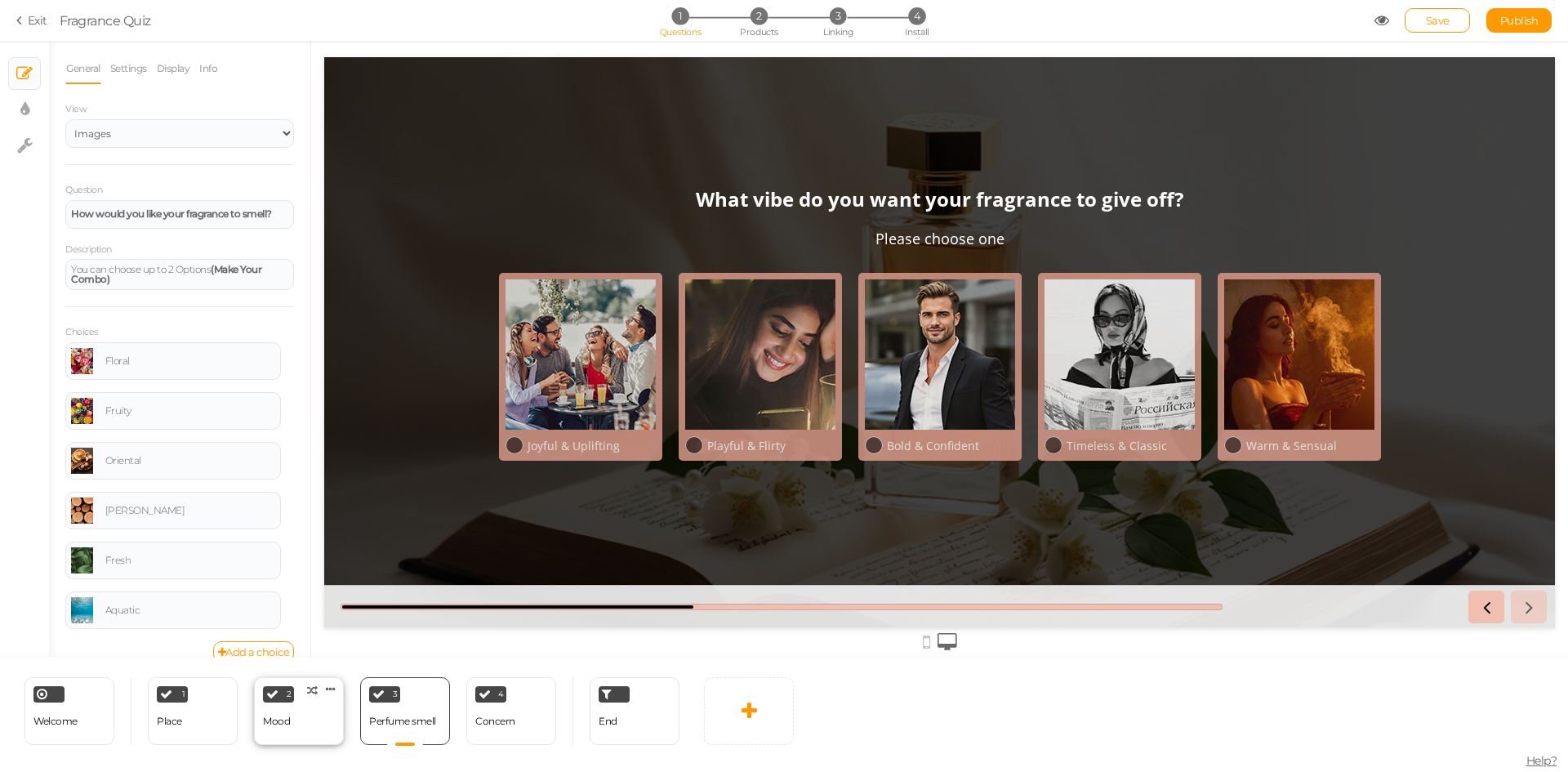
select select "2"
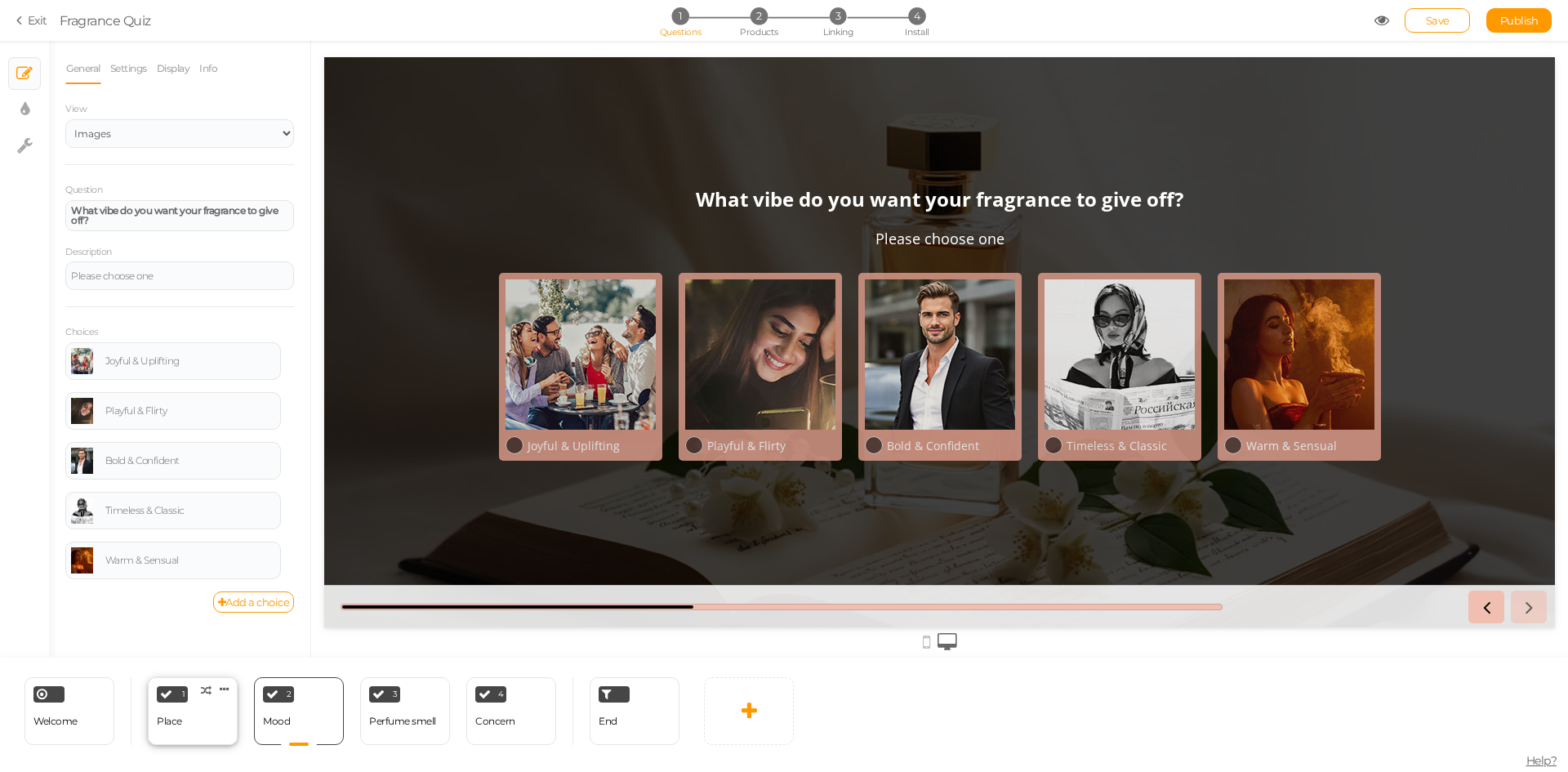
click at [202, 739] on div "1 Place × Define the conditions to show this slide. Clone Change type Delete" at bounding box center [193, 711] width 89 height 68
select select "2"
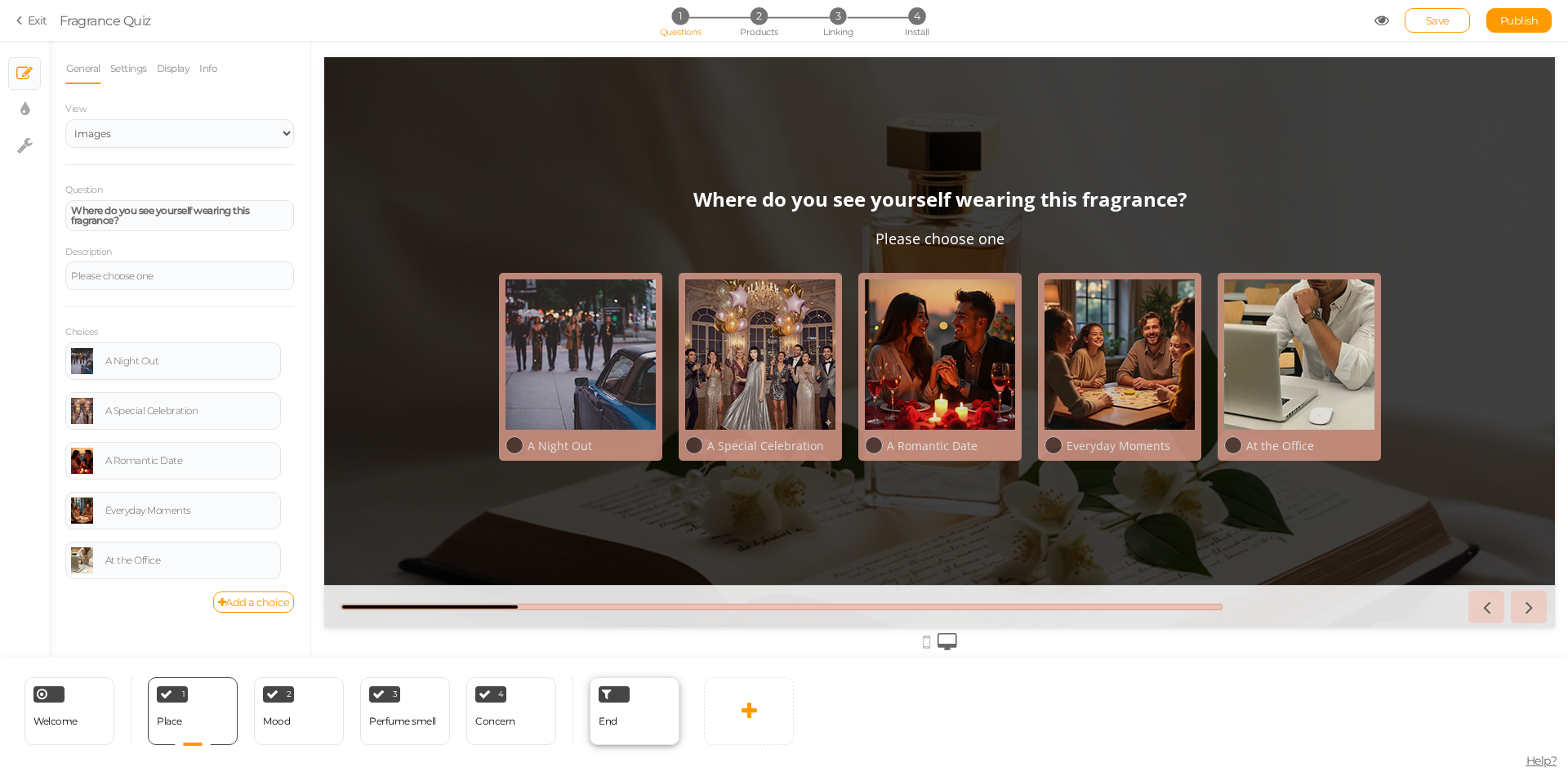
click at [638, 726] on div "End" at bounding box center [634, 711] width 89 height 68
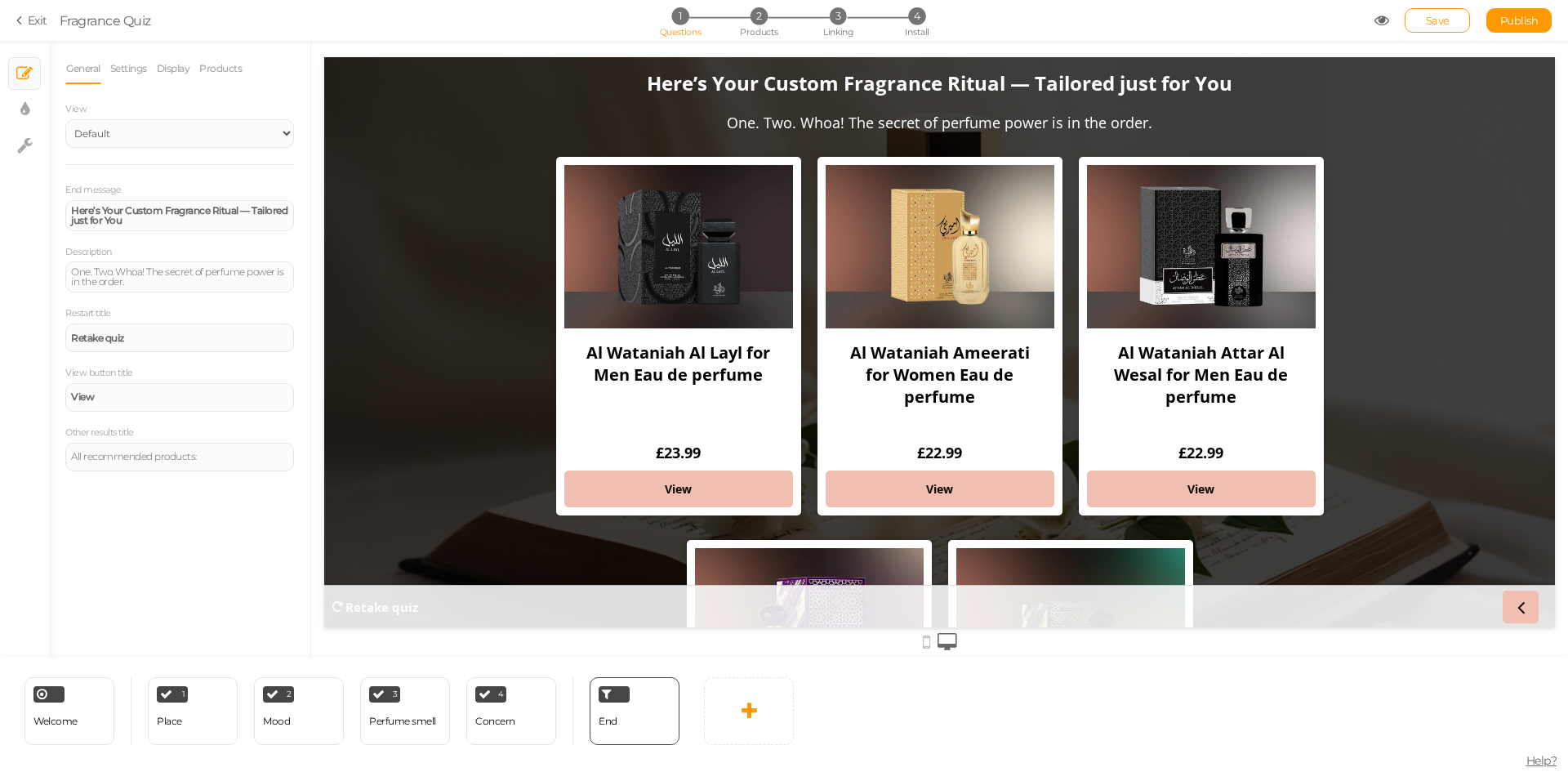
click at [482, 33] on section "Exit Fragrance Quiz 1 Questions 2 Products 3 Linking 4 Install Save Publish Vie…" at bounding box center [784, 20] width 1568 height 41
